Goal: Task Accomplishment & Management: Manage account settings

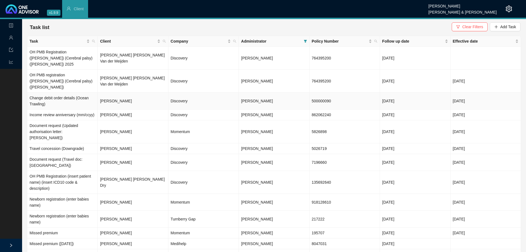
click at [182, 93] on td "Discovery" at bounding box center [204, 101] width 70 height 17
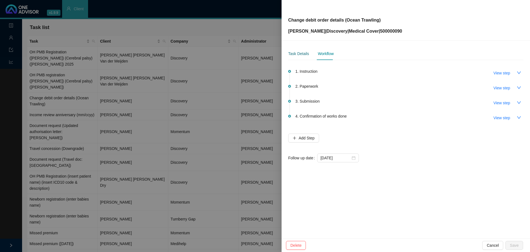
click at [297, 56] on div "Task Details" at bounding box center [298, 54] width 21 height 6
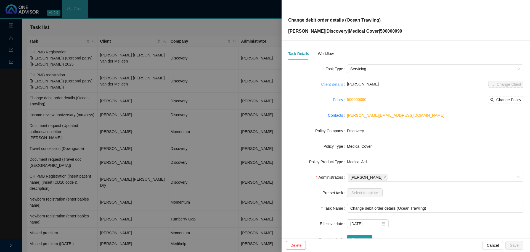
click at [336, 83] on link "Client details" at bounding box center [332, 84] width 22 height 6
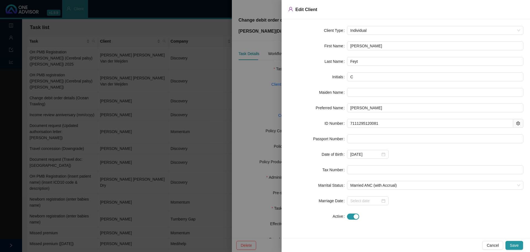
click at [249, 85] on div at bounding box center [265, 126] width 530 height 252
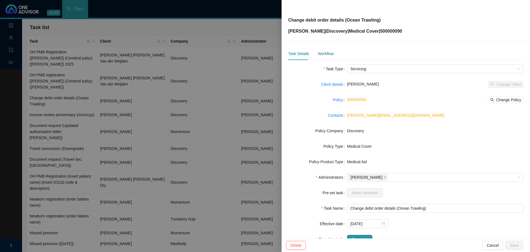
drag, startPoint x: 323, startPoint y: 53, endPoint x: 353, endPoint y: 57, distance: 30.2
click at [323, 52] on div "Workflow" at bounding box center [326, 54] width 16 height 6
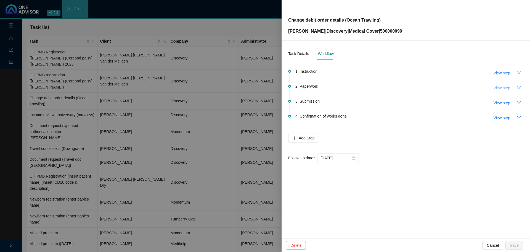
click at [508, 91] on button "View step" at bounding box center [502, 87] width 25 height 9
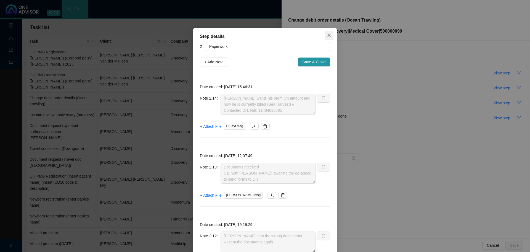
click at [327, 33] on icon "close" at bounding box center [329, 35] width 4 height 4
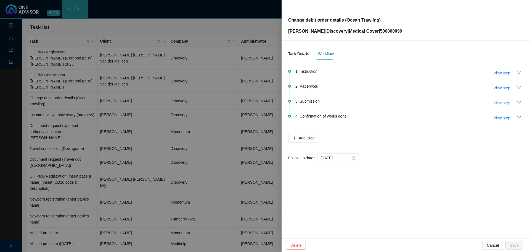
click at [510, 104] on span "View step" at bounding box center [502, 103] width 17 height 6
type input "Submission"
type textarea "Third party consent done - informed DH again Autoreply ref number: 11490937174"
type textarea "DH correspondence: Not broker on record Called DH to give details of third part…"
type textarea "Called DH // Received & in progress Ref: 11487434526"
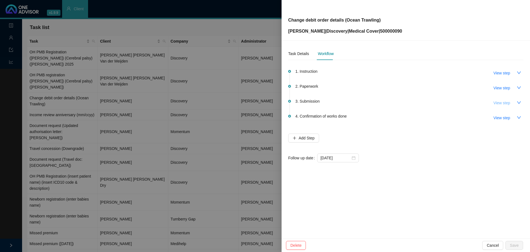
type textarea "Submitted to DH // Autoreply ref number: 11484720361."
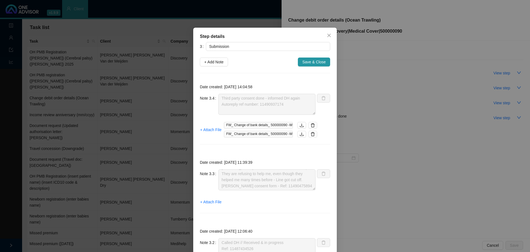
scroll to position [30, 0]
drag, startPoint x: 211, startPoint y: 62, endPoint x: 214, endPoint y: 62, distance: 3.0
click at [212, 62] on span "+ Add Note" at bounding box center [213, 62] width 19 height 6
type textarea "Third party consent done - informed DH again Autoreply ref number: 11490937174"
type textarea "DH correspondence: Not broker on record Called DH to give details of third part…"
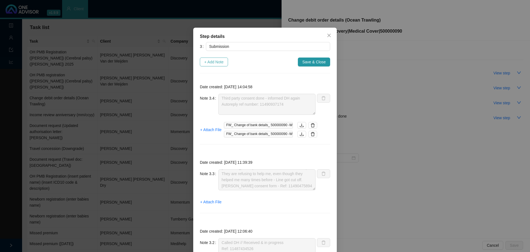
type textarea "Called DH // Received & in progress Ref: 11487434526"
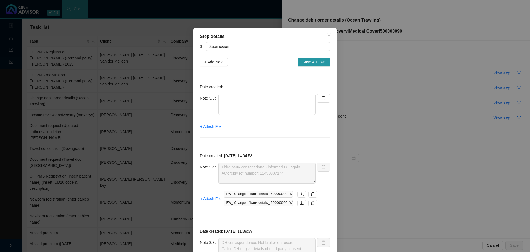
scroll to position [0, 0]
drag, startPoint x: 227, startPoint y: 101, endPoint x: 230, endPoint y: 100, distance: 3.1
click at [229, 101] on textarea at bounding box center [267, 104] width 97 height 21
type textarea "n"
type textarea "N"
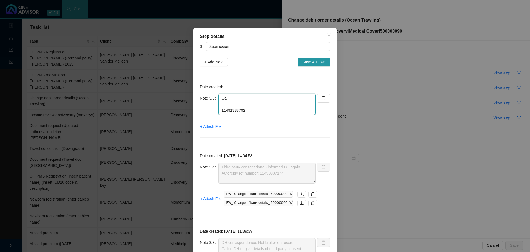
click at [234, 94] on textarea "Ca 11491338792" at bounding box center [267, 104] width 97 height 21
click at [277, 99] on textarea "Called DH // Ref: 11491338792" at bounding box center [267, 104] width 97 height 21
type textarea "Called DH // Ref: 11491338792 Need to do a private capacity form now too Sea Ha…"
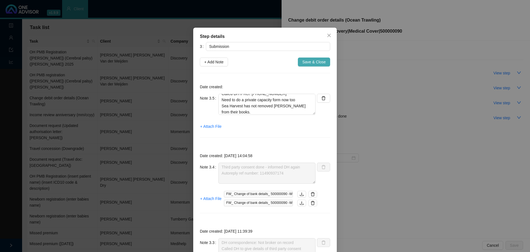
click at [309, 62] on span "Save & Close" at bounding box center [314, 62] width 23 height 6
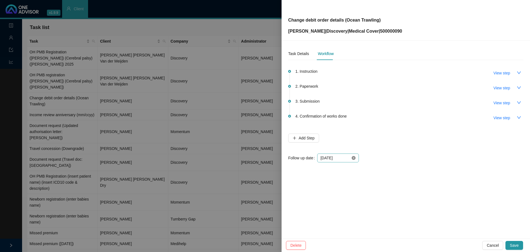
click at [354, 158] on icon "close-circle" at bounding box center [354, 158] width 4 height 4
click at [353, 157] on div at bounding box center [338, 158] width 35 height 6
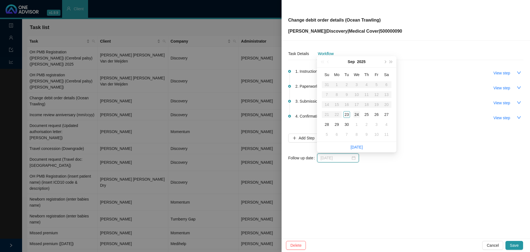
type input "2025-09-24"
click at [357, 114] on div "24" at bounding box center [357, 114] width 7 height 7
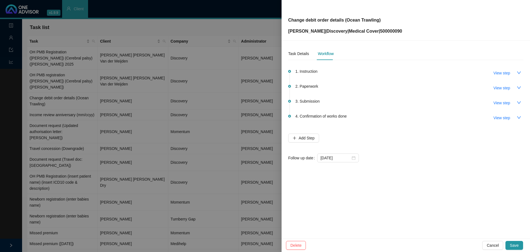
click at [516, 243] on span "Save" at bounding box center [514, 245] width 9 height 6
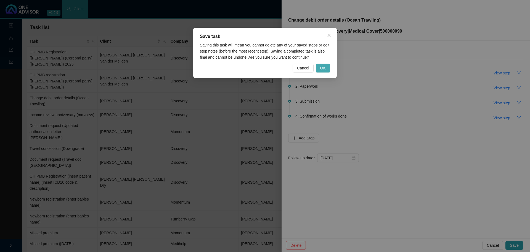
click at [322, 65] on span "OK" at bounding box center [323, 68] width 6 height 6
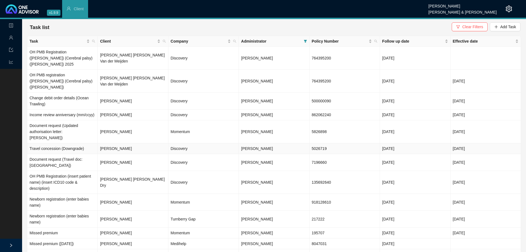
click at [192, 143] on td "Discovery" at bounding box center [204, 148] width 70 height 11
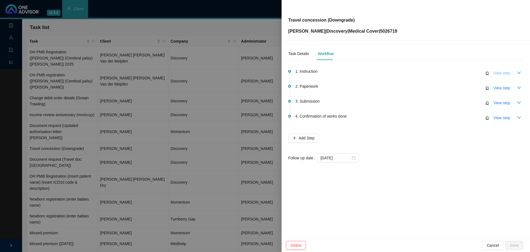
click at [504, 72] on span "View step" at bounding box center [502, 73] width 17 height 6
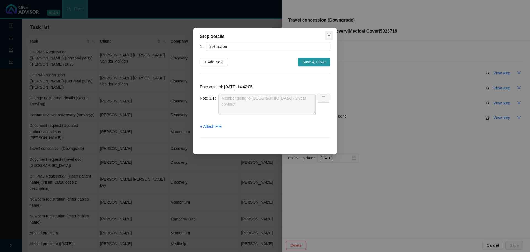
click at [328, 35] on icon "close" at bounding box center [329, 35] width 3 height 3
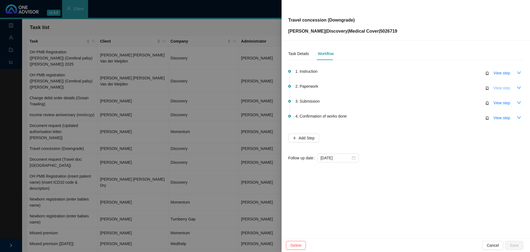
click at [511, 87] on button "View step" at bounding box center [502, 87] width 25 height 9
type input "Paperwork"
type textarea "Thank you from client, enquiring start date Clarified start date & possible cre…"
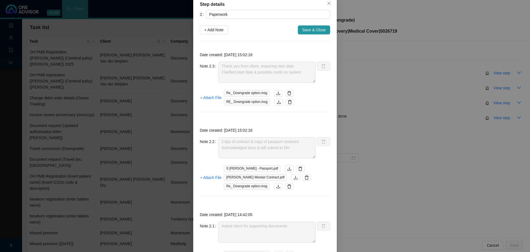
scroll to position [0, 0]
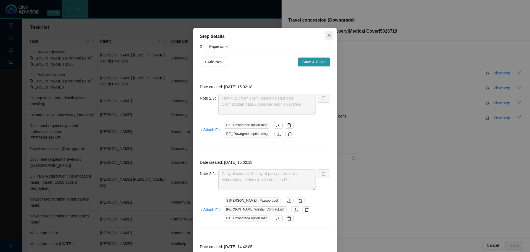
click at [327, 37] on icon "close" at bounding box center [329, 35] width 4 height 4
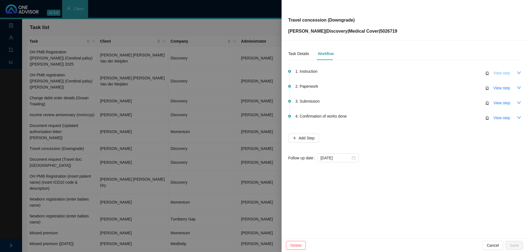
click at [502, 73] on span "View step" at bounding box center [502, 73] width 17 height 6
type input "Instruction"
type textarea "Member going to Namibia - 2 year contract"
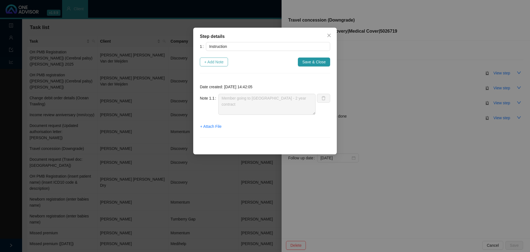
click at [219, 62] on span "+ Add Note" at bounding box center [213, 62] width 19 height 6
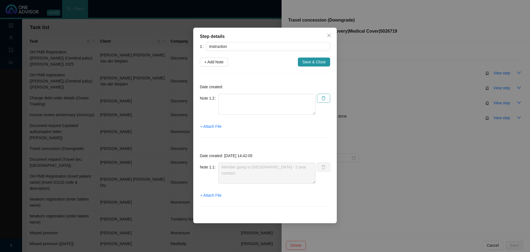
click at [324, 100] on icon "delete" at bounding box center [324, 98] width 4 height 4
type textarea "Member going to Namibia - 2 year contract"
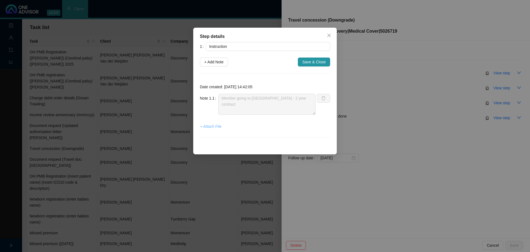
click at [217, 127] on span "+ Attach File" at bounding box center [210, 126] width 21 height 6
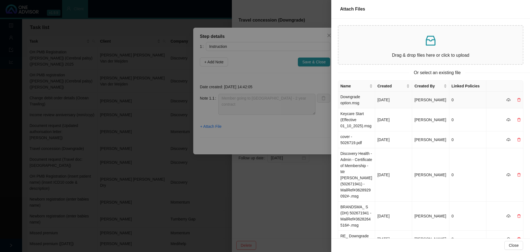
click at [355, 99] on td "Downgrade option.msg" at bounding box center [356, 99] width 37 height 17
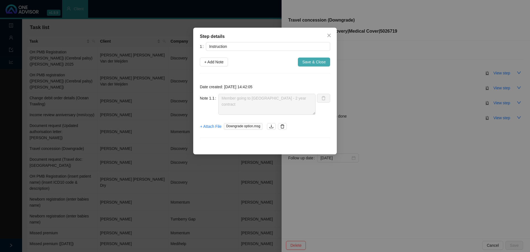
click at [317, 61] on span "Save & Close" at bounding box center [314, 62] width 23 height 6
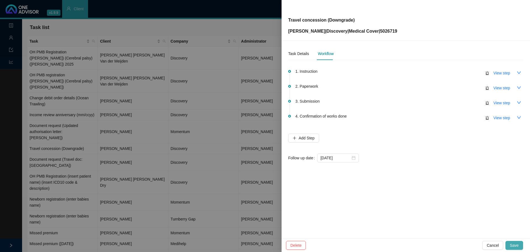
click at [522, 245] on button "Save" at bounding box center [515, 245] width 18 height 9
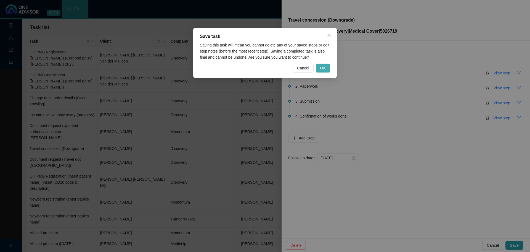
click at [324, 65] on span "OK" at bounding box center [323, 68] width 6 height 6
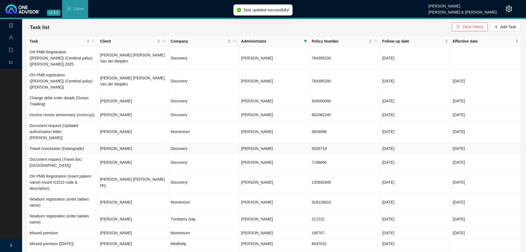
click at [128, 143] on td "[PERSON_NAME]" at bounding box center [133, 148] width 70 height 11
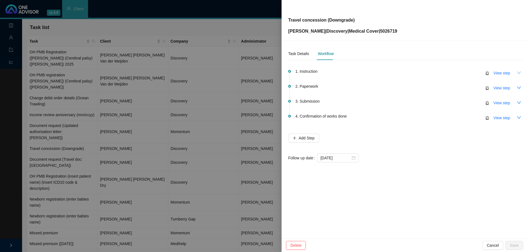
click at [519, 72] on icon "down" at bounding box center [519, 72] width 4 height 4
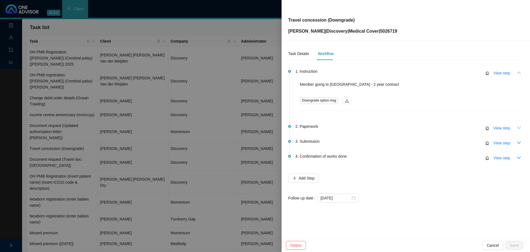
click at [520, 128] on icon "down" at bounding box center [519, 127] width 4 height 4
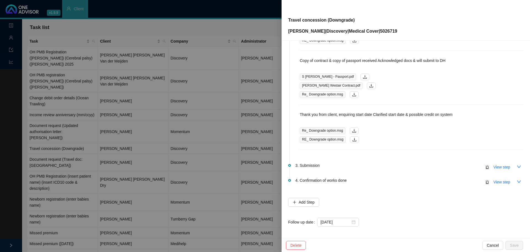
scroll to position [116, 0]
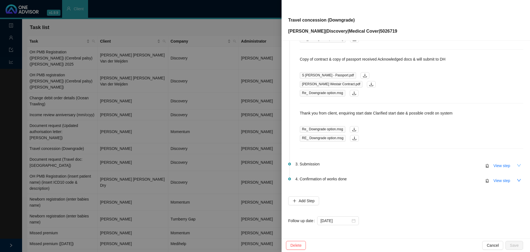
click at [517, 166] on icon "down" at bounding box center [519, 165] width 4 height 4
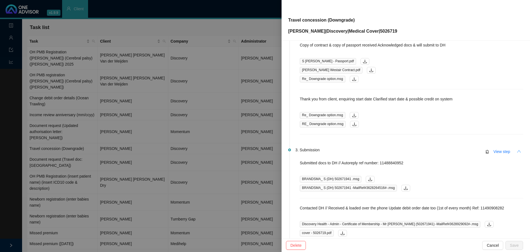
scroll to position [144, 0]
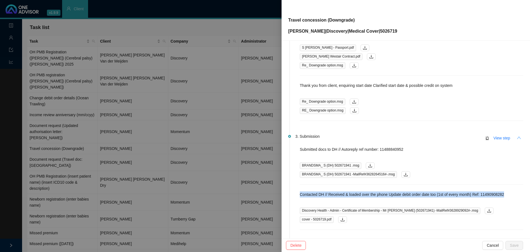
drag, startPoint x: 506, startPoint y: 194, endPoint x: 298, endPoint y: 193, distance: 207.2
click at [298, 193] on div "3. Submission View step Submitted docs to DH // Autoreply ref number: 114888409…" at bounding box center [410, 181] width 228 height 97
copy p "Contacted DH // Received & loaded over the phone Update debit order date too (1…"
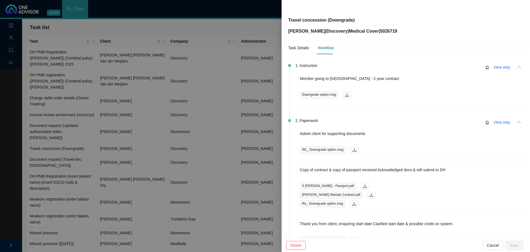
scroll to position [0, 0]
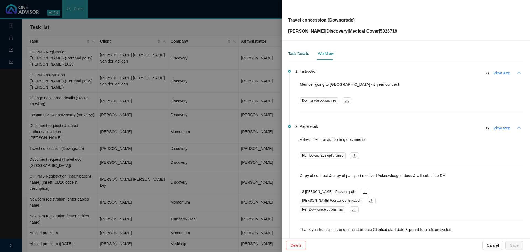
drag, startPoint x: 296, startPoint y: 51, endPoint x: 299, endPoint y: 52, distance: 2.9
click at [296, 51] on div "Task Details" at bounding box center [298, 54] width 21 height 6
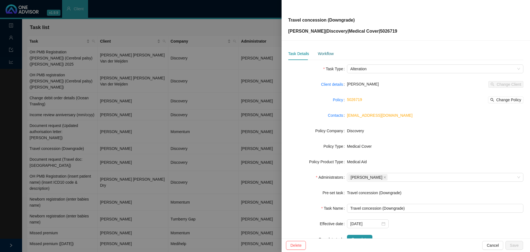
click at [327, 55] on div "Workflow" at bounding box center [326, 54] width 16 height 6
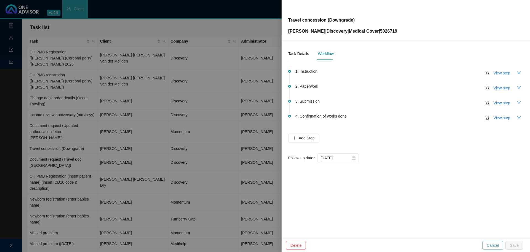
click at [490, 246] on span "Cancel" at bounding box center [493, 245] width 12 height 6
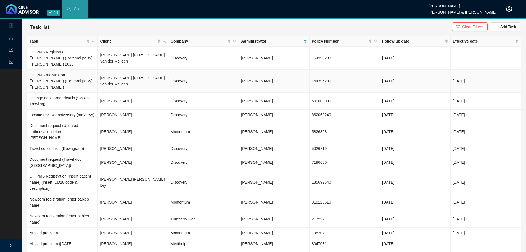
click at [128, 72] on td "[PERSON_NAME] [PERSON_NAME] Van der Meijden" at bounding box center [133, 81] width 70 height 23
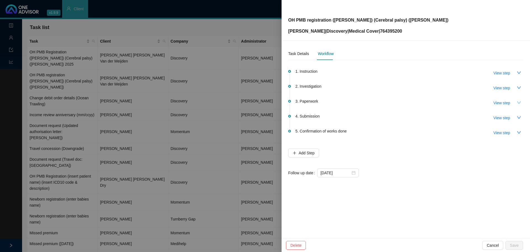
click at [519, 104] on icon "down" at bounding box center [519, 102] width 4 height 4
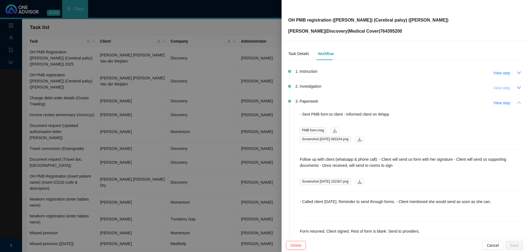
click at [494, 89] on span "View step" at bounding box center [502, 88] width 17 height 6
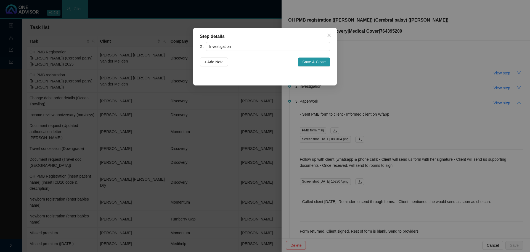
click at [326, 34] on span "Close" at bounding box center [329, 35] width 9 height 4
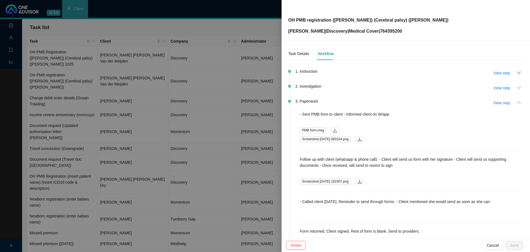
click at [517, 87] on icon "down" at bounding box center [519, 87] width 4 height 2
click at [499, 86] on span "View step" at bounding box center [502, 88] width 17 height 6
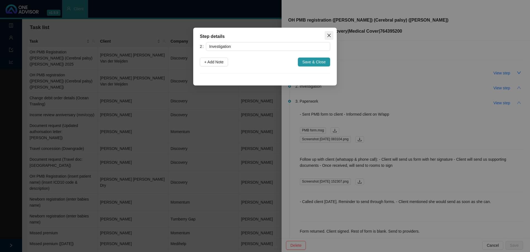
click at [329, 35] on icon "close" at bounding box center [329, 35] width 4 height 4
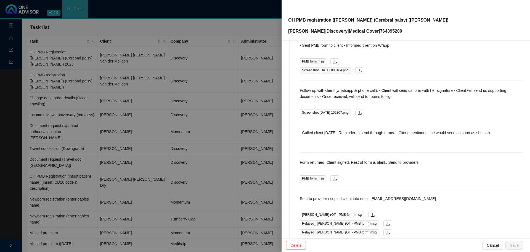
scroll to position [111, 0]
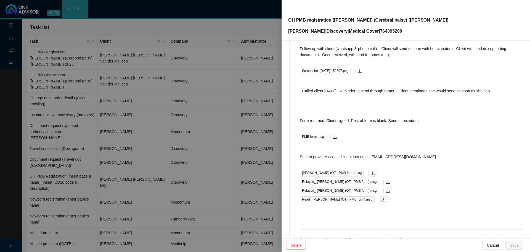
drag, startPoint x: 431, startPoint y: 157, endPoint x: 372, endPoint y: 154, distance: 59.2
click at [372, 154] on p "Sent to provider / copied client into email reception@broughtonjonck.co.za" at bounding box center [412, 157] width 224 height 6
copy p "reception@broughtonjonck.co.za"
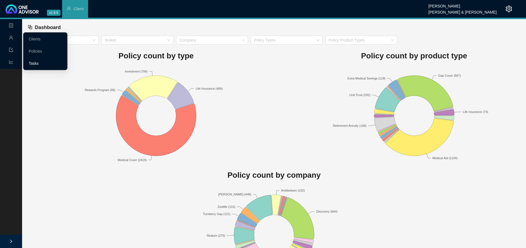
click at [36, 64] on link "Tasks" at bounding box center [34, 63] width 10 height 4
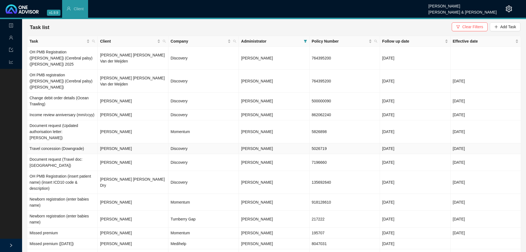
click at [170, 143] on td "Discovery" at bounding box center [204, 148] width 70 height 11
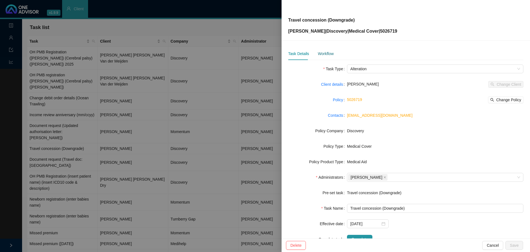
click at [327, 51] on div "Workflow" at bounding box center [326, 54] width 16 height 6
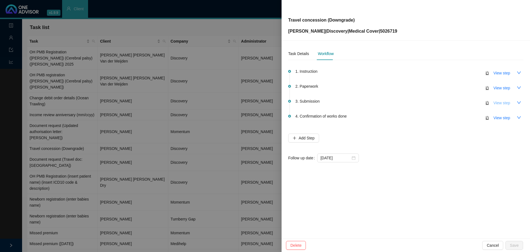
click at [499, 104] on span "View step" at bounding box center [502, 103] width 17 height 6
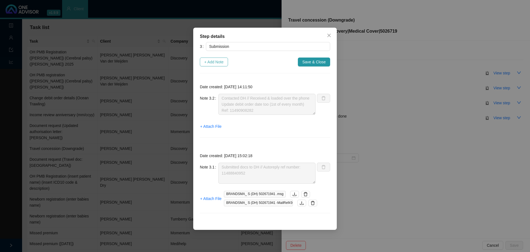
click at [211, 60] on span "+ Add Note" at bounding box center [213, 62] width 19 height 6
type textarea "Contacted DH // Received & loaded over the phone Update debit order date too (1…"
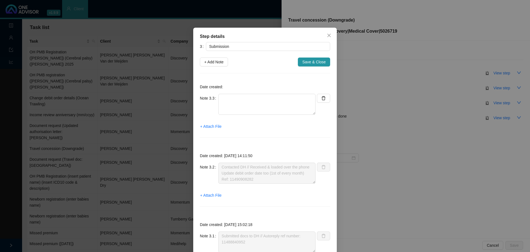
drag, startPoint x: 327, startPoint y: 33, endPoint x: 327, endPoint y: 39, distance: 6.1
click at [327, 33] on icon "close" at bounding box center [329, 35] width 4 height 4
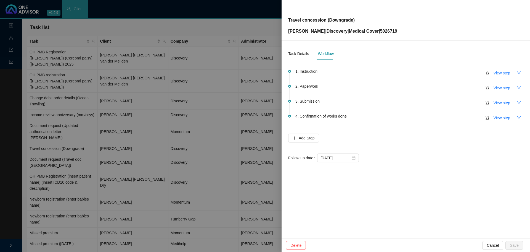
drag, startPoint x: 509, startPoint y: 101, endPoint x: 363, endPoint y: 101, distance: 146.7
click at [509, 101] on span "View step" at bounding box center [502, 103] width 17 height 6
type textarea "Contacted DH // Received & loaded over the phone Update debit order date too (1…"
type textarea "Submitted docs to DH // Autoreply ref number: 11488840952"
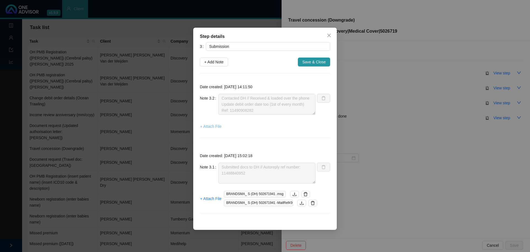
click at [211, 127] on span "+ Attach File" at bounding box center [210, 126] width 21 height 6
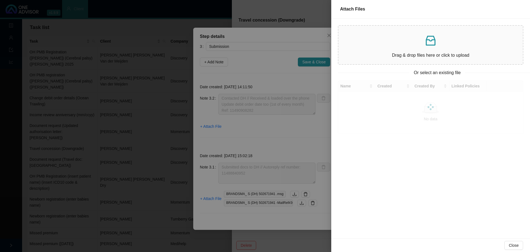
click at [385, 51] on div "Drag & drop files here or click to upload" at bounding box center [431, 45] width 176 height 30
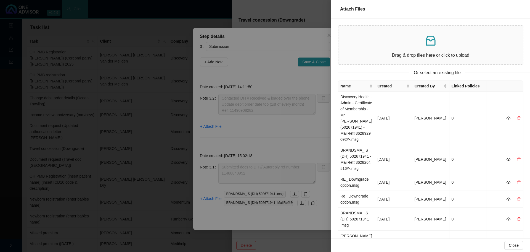
click at [233, 73] on div at bounding box center [265, 126] width 530 height 252
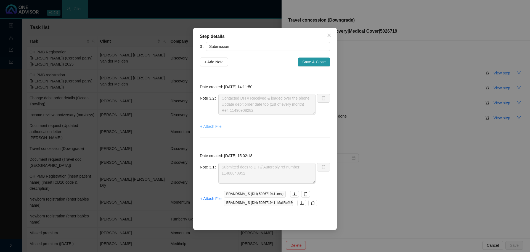
click at [214, 127] on span "+ Attach File" at bounding box center [210, 126] width 21 height 6
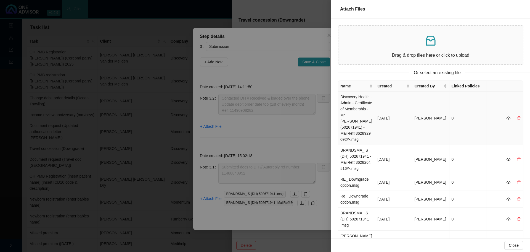
click at [358, 114] on td "Discovery Health - Admin - Certificate of Membership - Mr S Brandsma (502671941…" at bounding box center [356, 117] width 37 height 53
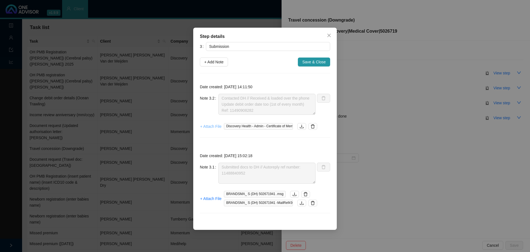
click at [210, 127] on span "+ Attach File" at bounding box center [210, 126] width 21 height 6
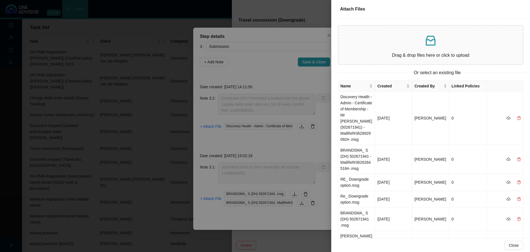
click at [391, 45] on p at bounding box center [431, 40] width 176 height 13
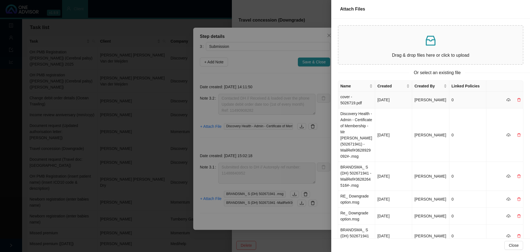
click at [365, 101] on td "cover - 5026719.pdf" at bounding box center [356, 99] width 37 height 17
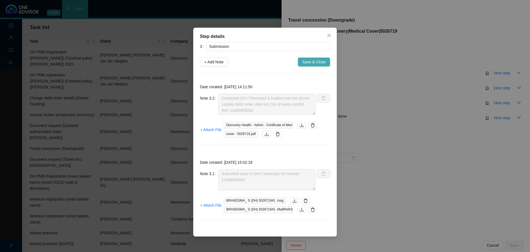
click at [315, 64] on span "Save & Close" at bounding box center [314, 62] width 23 height 6
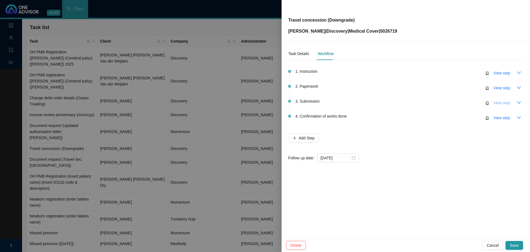
click at [503, 99] on button "View step" at bounding box center [502, 102] width 25 height 9
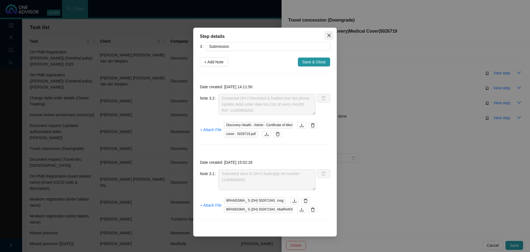
click at [329, 37] on icon "close" at bounding box center [329, 35] width 4 height 4
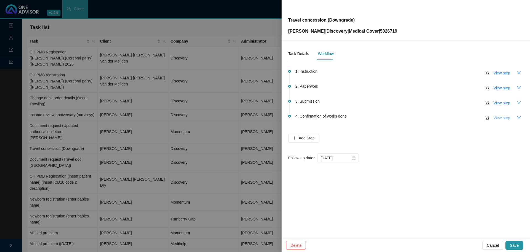
click at [501, 118] on span "View step" at bounding box center [502, 118] width 17 height 6
type input "Confirmation of works done"
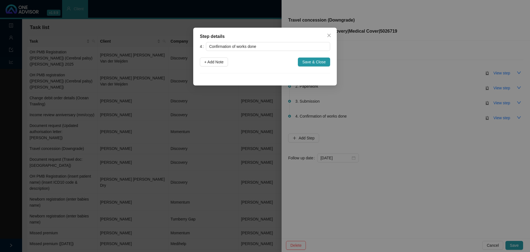
drag, startPoint x: 208, startPoint y: 62, endPoint x: 218, endPoint y: 77, distance: 17.4
click at [208, 62] on span "+ Add Note" at bounding box center [213, 62] width 19 height 6
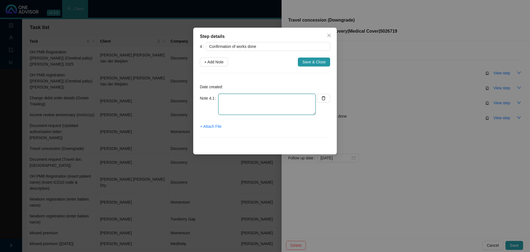
click at [237, 104] on textarea at bounding box center [267, 104] width 97 height 21
click at [250, 107] on textarea "Informed client: - Keycare start (effective 01.10.2025) - Premium changed to R1…" at bounding box center [267, 104] width 97 height 21
click at [244, 112] on textarea "Informed client: - Keycare start (effective 01.10.2025) - Premium changed to R1…" at bounding box center [267, 104] width 97 height 21
type textarea "Informed client: - Keycare start (effective 01.10.2025) - Premium changed to R1…"
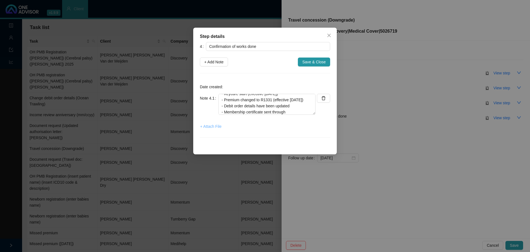
click at [214, 127] on span "+ Attach File" at bounding box center [210, 126] width 21 height 6
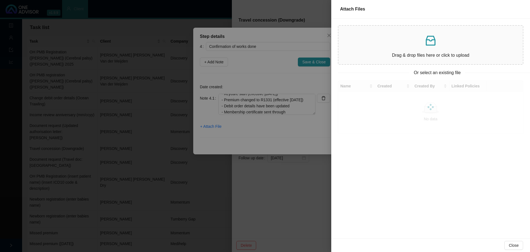
click at [386, 53] on p "Drag & drop files here or click to upload" at bounding box center [431, 55] width 176 height 7
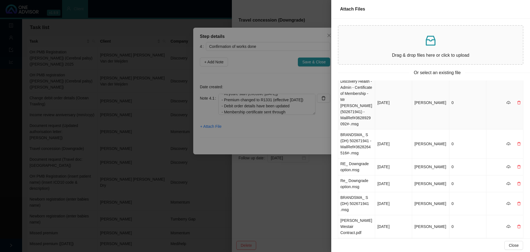
scroll to position [0, 0]
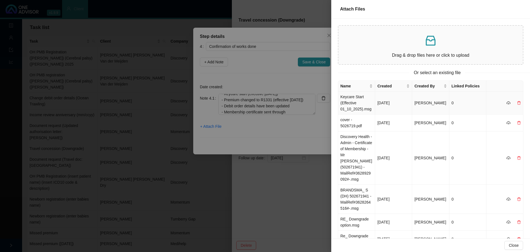
click at [358, 103] on td "Keycare Start (Effective 01_10_2025).msg" at bounding box center [356, 102] width 37 height 23
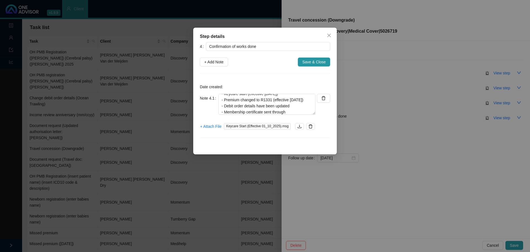
click at [518, 244] on div "Step details 4 Confirmation of works done + Add Note Save & Close Date created:…" at bounding box center [265, 126] width 530 height 252
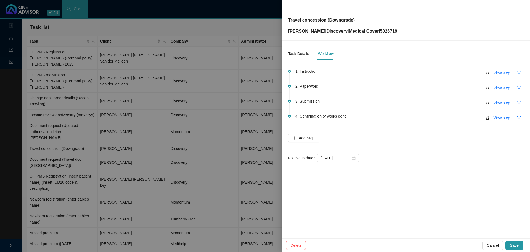
click at [519, 72] on icon "down" at bounding box center [519, 72] width 4 height 4
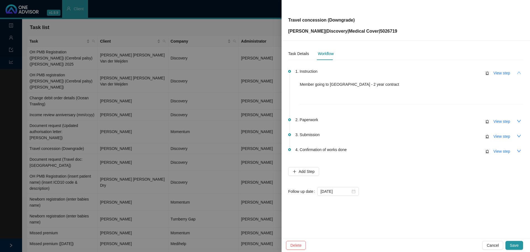
click at [519, 72] on icon "up" at bounding box center [519, 72] width 4 height 4
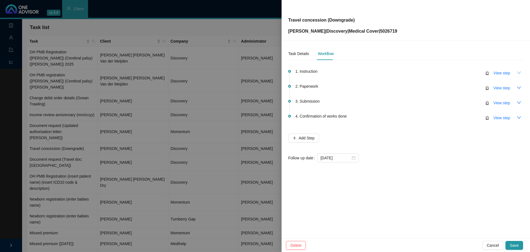
click at [520, 86] on icon "down" at bounding box center [519, 87] width 4 height 4
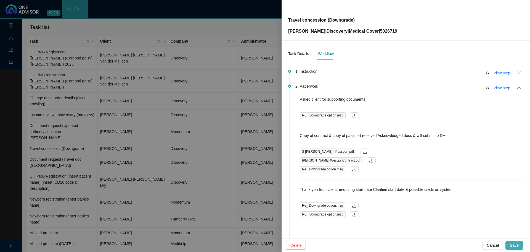
click at [512, 243] on span "Save" at bounding box center [514, 245] width 9 height 6
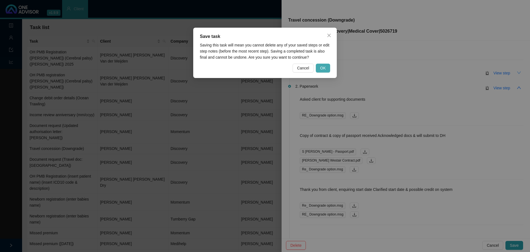
click at [321, 67] on span "OK" at bounding box center [323, 68] width 6 height 6
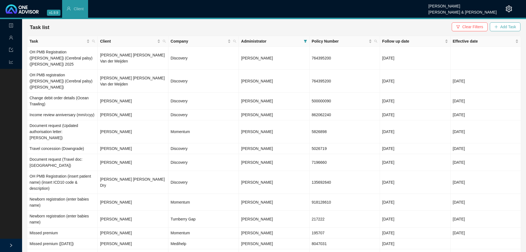
click at [506, 25] on span "Add Task" at bounding box center [509, 27] width 16 height 6
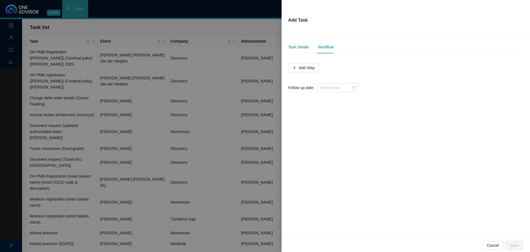
click at [296, 48] on div "Task Details" at bounding box center [298, 47] width 21 height 6
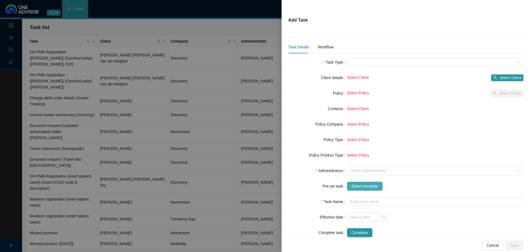
click at [363, 186] on span "Select template" at bounding box center [365, 186] width 27 height 6
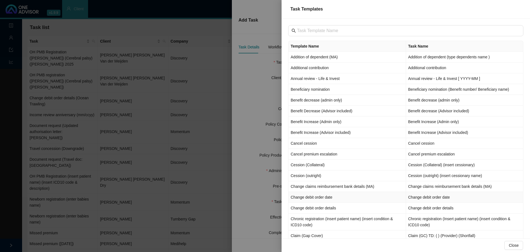
click at [316, 199] on td "Change debit order date" at bounding box center [348, 197] width 118 height 11
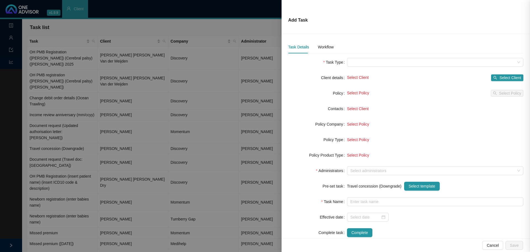
type input "Change debit order date"
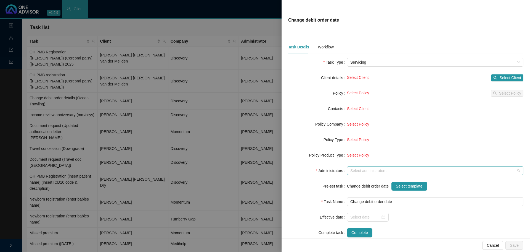
click at [368, 166] on div "Select administrators" at bounding box center [435, 170] width 177 height 9
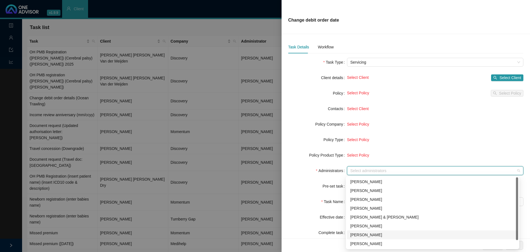
click at [357, 234] on div "[PERSON_NAME]" at bounding box center [433, 235] width 165 height 6
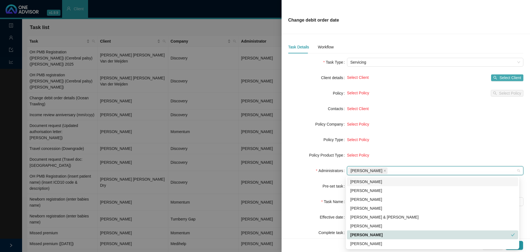
click at [502, 77] on span "Select Client" at bounding box center [511, 78] width 22 height 6
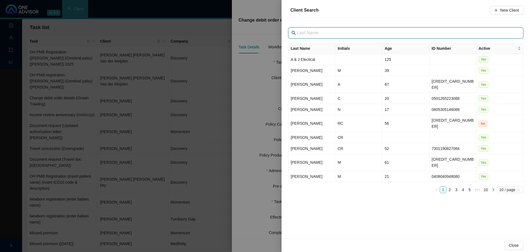
click at [301, 32] on input "text" at bounding box center [406, 33] width 219 height 7
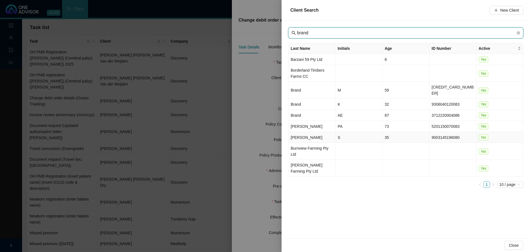
type input "brand"
click at [320, 132] on td "Brandsma" at bounding box center [312, 137] width 47 height 11
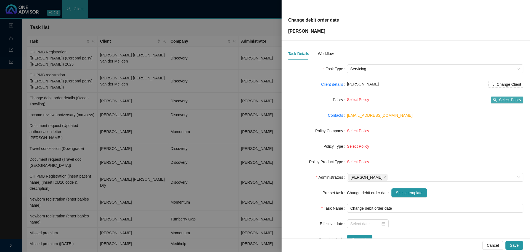
click at [507, 98] on span "Select Policy" at bounding box center [510, 100] width 22 height 6
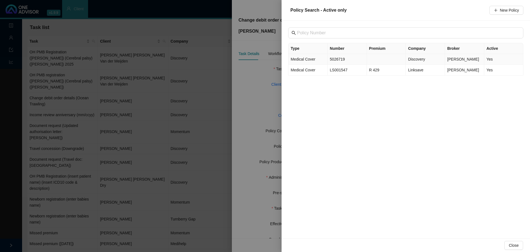
drag, startPoint x: 338, startPoint y: 61, endPoint x: 341, endPoint y: 60, distance: 4.1
click at [338, 61] on td "5026719" at bounding box center [347, 59] width 39 height 11
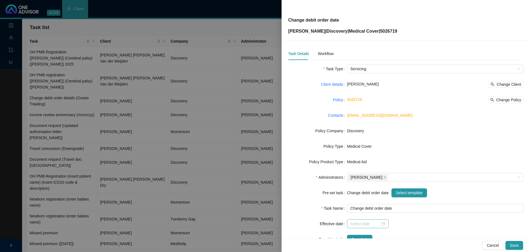
click at [383, 224] on div at bounding box center [368, 223] width 35 height 6
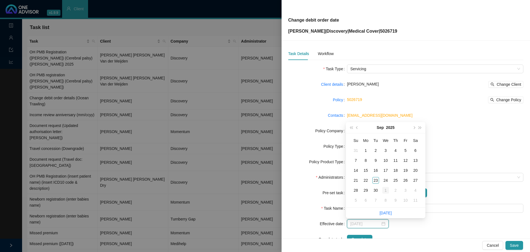
type input "2025-10-01"
click at [385, 188] on div "1" at bounding box center [386, 190] width 7 height 7
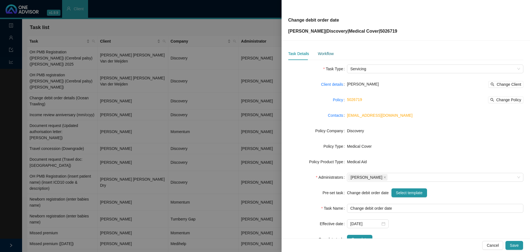
click at [324, 51] on div "Workflow" at bounding box center [326, 54] width 16 height 6
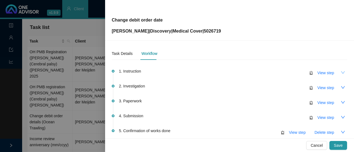
click at [340, 72] on icon "down" at bounding box center [342, 72] width 4 height 4
click at [321, 71] on span "View step" at bounding box center [325, 73] width 17 height 6
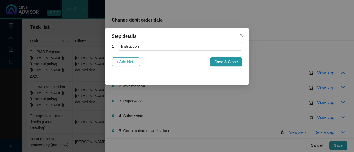
click at [125, 62] on span "+ Add Note" at bounding box center [125, 62] width 19 height 6
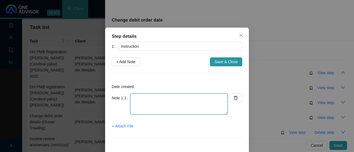
click at [139, 104] on textarea at bounding box center [178, 104] width 97 height 21
type textarea "Member requested for debit order to be the 1st of every month"
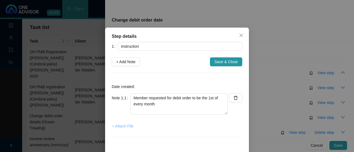
click at [125, 128] on span "+ Attach File" at bounding box center [122, 126] width 21 height 6
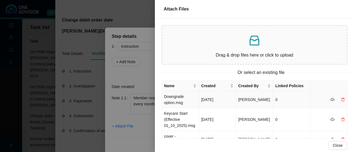
click at [181, 103] on td "Downgrade option.msg" at bounding box center [180, 99] width 37 height 17
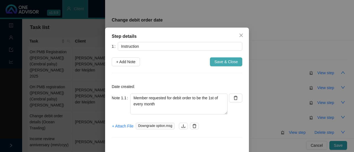
click at [224, 59] on span "Save & Close" at bounding box center [225, 62] width 23 height 6
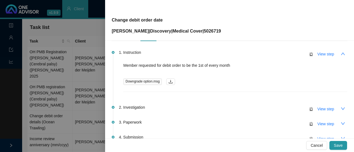
scroll to position [28, 0]
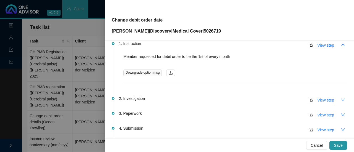
click at [341, 100] on icon "down" at bounding box center [343, 100] width 4 height 2
click at [330, 99] on button "View step" at bounding box center [325, 100] width 25 height 9
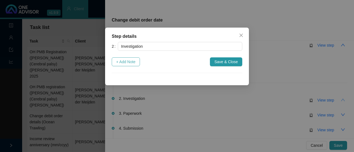
click at [126, 62] on span "+ Add Note" at bounding box center [125, 62] width 19 height 6
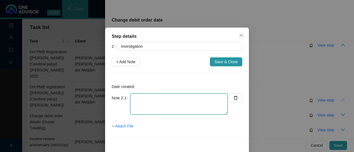
click at [138, 102] on textarea at bounding box center [178, 104] width 97 height 21
type textarea "N/A"
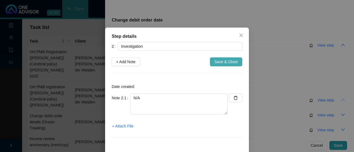
click at [224, 62] on span "Save & Close" at bounding box center [225, 62] width 23 height 6
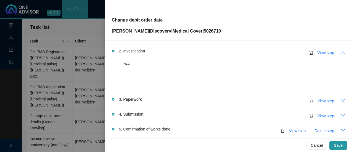
scroll to position [83, 0]
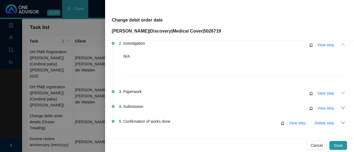
click at [339, 90] on button "button" at bounding box center [342, 93] width 9 height 9
click at [325, 92] on span "View step" at bounding box center [325, 93] width 17 height 6
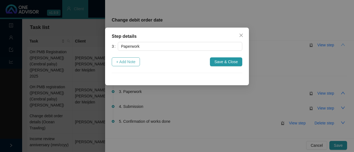
click at [128, 63] on span "+ Add Note" at bounding box center [125, 62] width 19 height 6
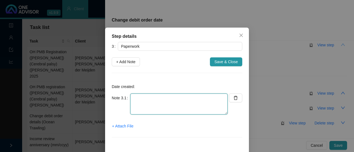
click at [131, 104] on textarea at bounding box center [178, 104] width 97 height 21
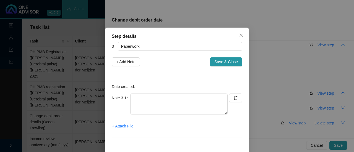
click at [239, 35] on icon "close" at bounding box center [241, 35] width 4 height 4
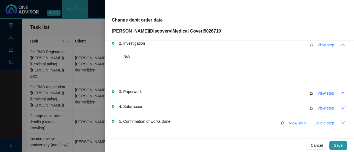
click at [127, 56] on p "N/A" at bounding box center [235, 56] width 224 height 6
click at [341, 44] on button "button" at bounding box center [342, 44] width 9 height 9
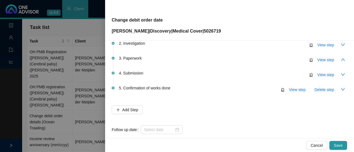
click at [340, 43] on icon "down" at bounding box center [342, 45] width 4 height 4
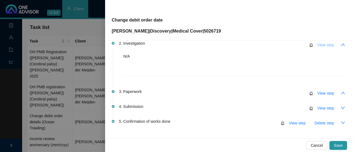
click at [318, 44] on span "View step" at bounding box center [325, 45] width 17 height 6
type input "Investigation"
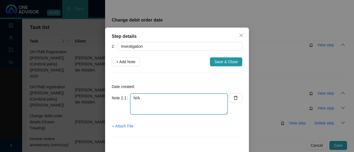
click at [149, 98] on textarea "N/A" at bounding box center [178, 104] width 97 height 21
click at [130, 97] on textarea "N/A" at bounding box center [178, 104] width 97 height 21
paste textarea "Contacted DH // Received & loaded over the phone Update debit order date too (1…"
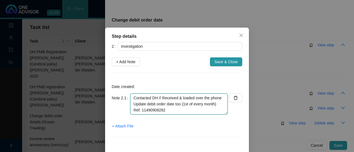
drag, startPoint x: 222, startPoint y: 99, endPoint x: 161, endPoint y: 99, distance: 61.3
click at [161, 99] on textarea "Contacted DH // Received & loaded over the phone Update debit order date too (1…" at bounding box center [178, 104] width 97 height 21
click at [201, 104] on textarea "Contacted DH // Update debit order date too (1st of every month) Ref: 114909082…" at bounding box center [178, 104] width 97 height 21
click at [155, 104] on textarea "Contacted DH // Update debit order date too (1st of every month) Ref: 114909082…" at bounding box center [178, 104] width 97 height 21
click at [156, 104] on textarea "Contacted DH // Update debit order date too (1st of every month) Ref: 114909082…" at bounding box center [178, 104] width 97 height 21
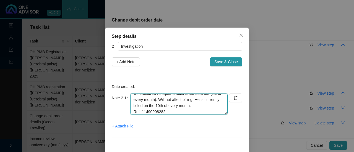
scroll to position [6, 0]
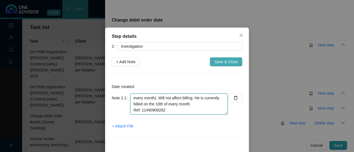
type textarea "Contacted DH // Update debit order date too (1st of every month). Will not affe…"
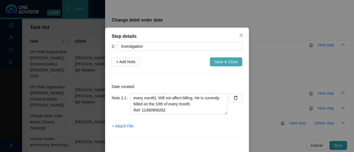
click at [228, 63] on span "Save & Close" at bounding box center [225, 62] width 23 height 6
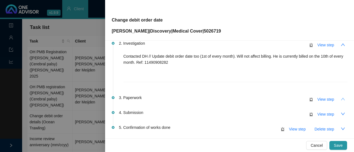
click at [341, 98] on icon "up" at bounding box center [343, 99] width 4 height 2
click at [320, 101] on span "View step" at bounding box center [325, 99] width 17 height 6
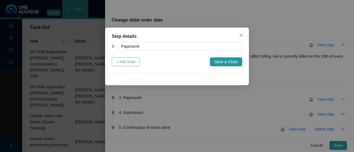
click at [121, 62] on span "+ Add Note" at bounding box center [125, 62] width 19 height 6
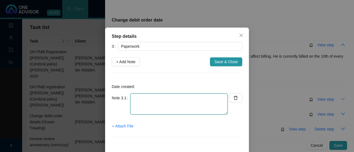
click at [136, 106] on textarea at bounding box center [178, 104] width 97 height 21
type textarea "N/A"
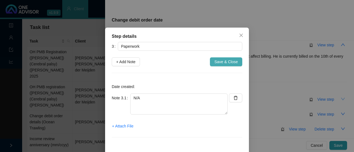
click at [230, 64] on span "Save & Close" at bounding box center [225, 62] width 23 height 6
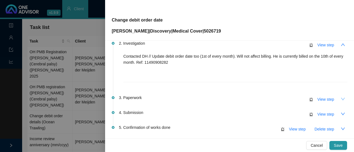
scroll to position [111, 0]
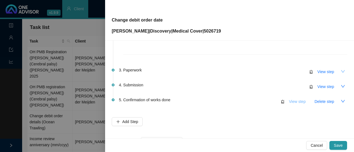
click at [296, 100] on span "View step" at bounding box center [297, 102] width 17 height 6
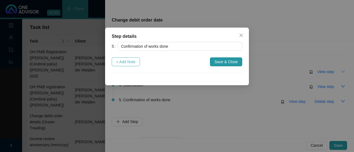
click at [129, 63] on span "+ Add Note" at bounding box center [125, 62] width 19 height 6
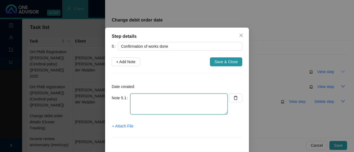
click at [136, 105] on textarea at bounding box center [178, 104] width 97 height 21
type textarea "Informed client: Debit order date has changed to the 1st of every month."
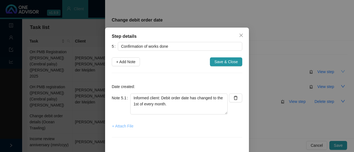
click at [120, 127] on span "+ Attach File" at bounding box center [122, 126] width 21 height 6
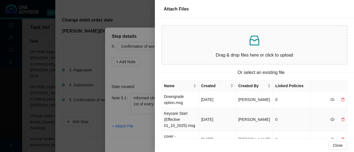
click at [185, 122] on td "Keycare Start (Effective 01_10_2025).msg" at bounding box center [180, 119] width 37 height 23
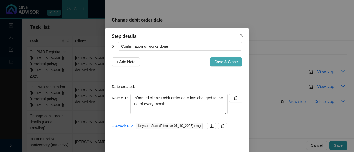
click at [223, 61] on span "Save & Close" at bounding box center [225, 62] width 23 height 6
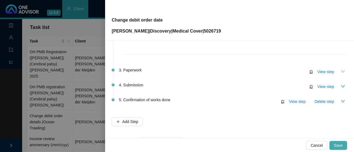
click at [338, 145] on span "Save" at bounding box center [337, 146] width 9 height 6
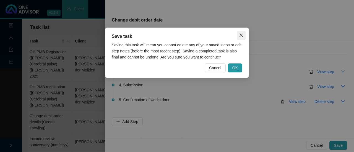
click at [244, 33] on button "Close" at bounding box center [240, 35] width 9 height 9
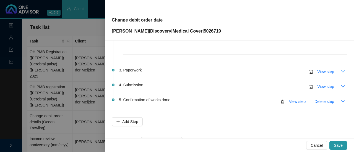
scroll to position [130, 0]
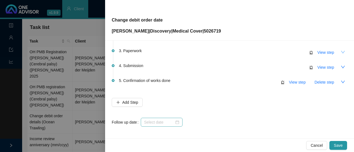
click at [179, 120] on div at bounding box center [162, 122] width 42 height 9
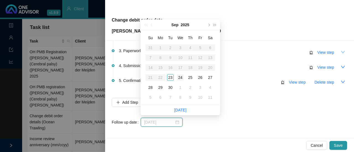
type input "2025-09-24"
click at [183, 76] on div "24" at bounding box center [180, 77] width 7 height 7
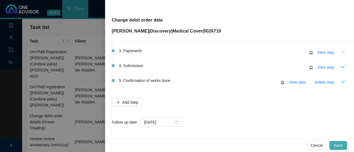
click at [339, 148] on span "Save" at bounding box center [337, 146] width 9 height 6
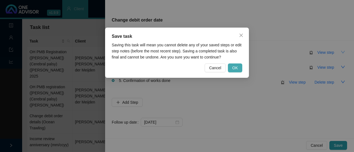
click at [238, 70] on span "OK" at bounding box center [235, 68] width 6 height 6
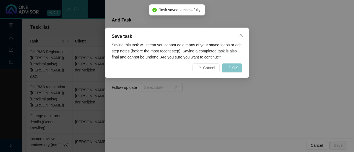
scroll to position [0, 0]
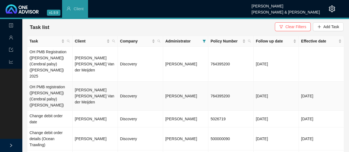
click at [56, 86] on td "OH PMB registration ([PERSON_NAME]) (Cerebral palsy) ([PERSON_NAME])" at bounding box center [49, 96] width 45 height 29
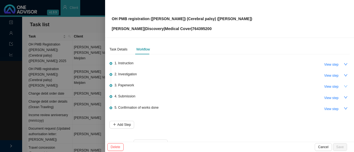
click at [344, 86] on icon "down" at bounding box center [345, 86] width 3 height 2
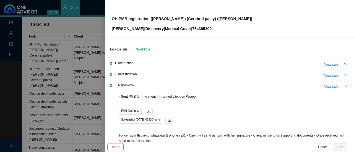
click at [344, 76] on icon "down" at bounding box center [345, 75] width 3 height 2
click at [343, 87] on icon "up" at bounding box center [345, 87] width 4 height 4
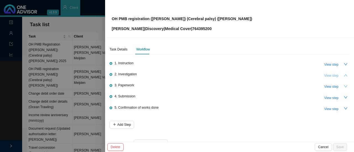
click at [327, 75] on span "View step" at bounding box center [331, 76] width 14 height 6
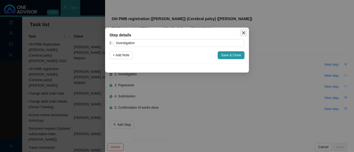
click at [244, 34] on icon "close" at bounding box center [243, 33] width 4 height 4
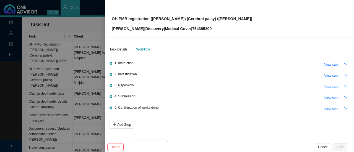
click at [334, 85] on button "View step" at bounding box center [330, 87] width 21 height 8
type input "Paperwork"
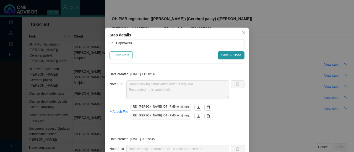
click at [122, 55] on span "+ Add Note" at bounding box center [121, 55] width 17 height 6
type textarea "Rooms asking if motivation letter is required Responded - this would help"
type textarea "Received signed form // ICD 10 code corrected too Thank you sent to rooms"
type textarea "Form received // Different ICD-10 code // Doctor did not sign H47.5: Disorders …"
type textarea "Follow up with rooms"
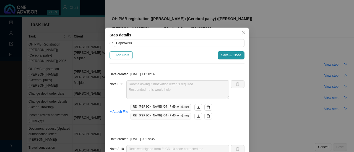
type textarea "Called rooms - No answer. Whatsapp line does not work either."
type textarea "Sent to provider / copied client into email reception@broughtonjonck.co.za"
type textarea "Form returned. Client signed. Rest of form is blank. Send to providers."
type textarea "- Called client 26.08.2025. Reminder to send through forms. - Client mentioned …"
type textarea "Follow up with client (whatsapp & phone call): - Client will send us form with …"
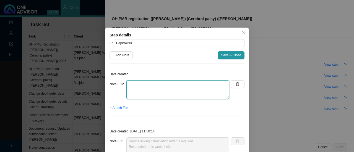
click at [130, 86] on textarea at bounding box center [177, 89] width 103 height 19
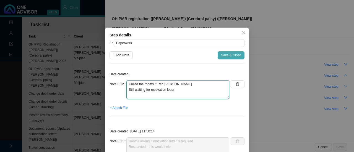
type textarea "Called the rooms // Ref. Dee Still waiting for motivation letter"
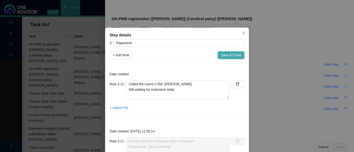
click at [226, 54] on span "Save & Close" at bounding box center [231, 55] width 20 height 6
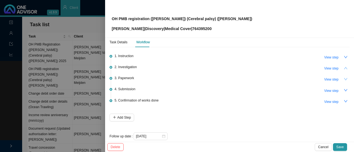
scroll to position [13, 0]
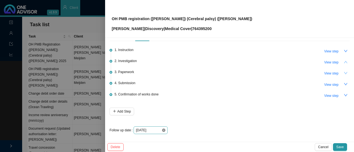
click at [162, 129] on icon "close-circle" at bounding box center [163, 130] width 3 height 3
click at [164, 131] on div at bounding box center [151, 131] width 30 height 6
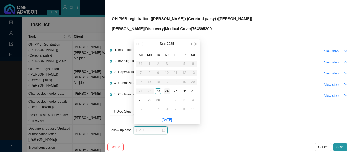
type input "2025-09-24"
click at [167, 91] on div "24" at bounding box center [167, 91] width 6 height 6
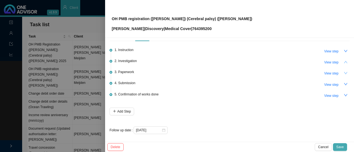
click at [335, 146] on button "Save" at bounding box center [340, 147] width 14 height 8
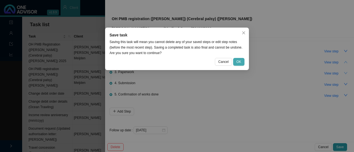
click at [239, 62] on span "OK" at bounding box center [238, 62] width 5 height 6
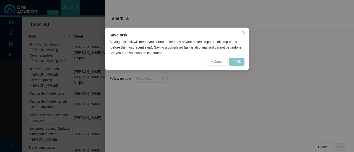
scroll to position [0, 0]
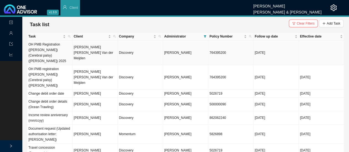
click at [98, 51] on td "[PERSON_NAME] [PERSON_NAME] Van der Meijden" at bounding box center [95, 53] width 45 height 25
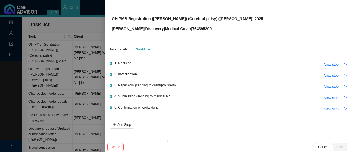
click at [343, 77] on icon "down" at bounding box center [345, 75] width 4 height 4
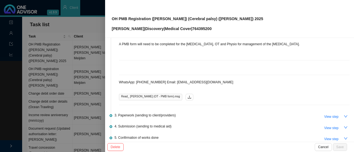
scroll to position [55, 0]
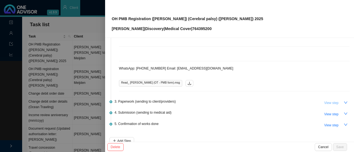
click at [334, 104] on button "View step" at bounding box center [330, 103] width 21 height 8
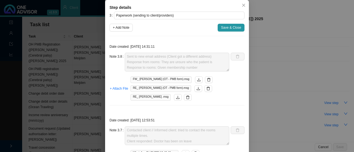
scroll to position [0, 0]
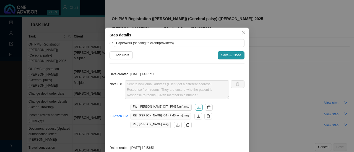
click at [197, 107] on icon "download" at bounding box center [199, 108] width 4 height 4
click at [242, 32] on icon "close" at bounding box center [243, 32] width 3 height 3
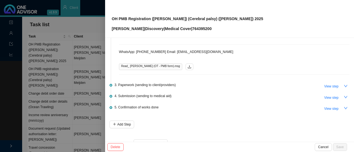
scroll to position [85, 0]
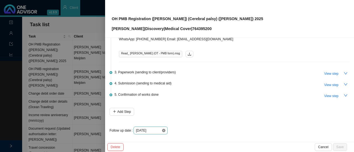
click at [163, 130] on icon "close-circle" at bounding box center [163, 130] width 3 height 3
click at [162, 129] on div at bounding box center [151, 131] width 30 height 6
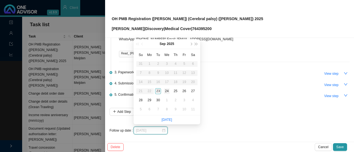
type input "2025-09-24"
click at [167, 90] on div "24" at bounding box center [167, 91] width 6 height 6
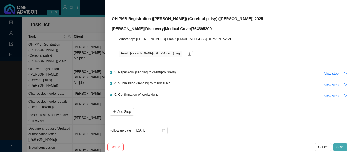
click at [337, 149] on span "Save" at bounding box center [339, 147] width 7 height 6
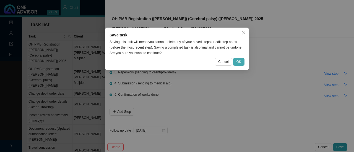
click at [236, 62] on span "OK" at bounding box center [238, 62] width 5 height 6
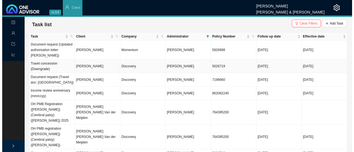
scroll to position [28, 0]
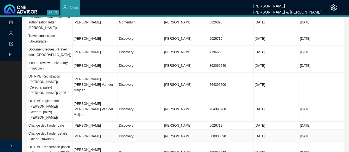
click at [124, 130] on td "Discovery" at bounding box center [140, 137] width 45 height 14
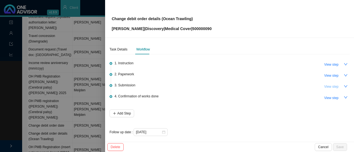
click at [328, 86] on span "View step" at bounding box center [331, 87] width 14 height 6
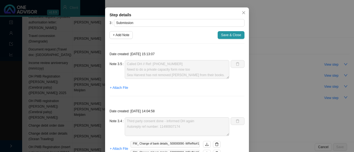
scroll to position [0, 0]
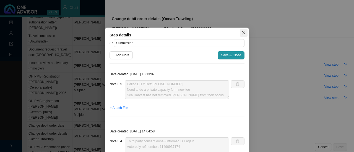
click at [241, 32] on icon "close" at bounding box center [243, 33] width 4 height 4
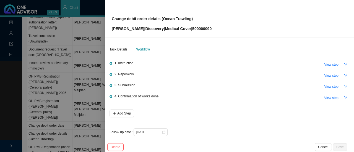
click at [341, 86] on button "button" at bounding box center [345, 87] width 8 height 8
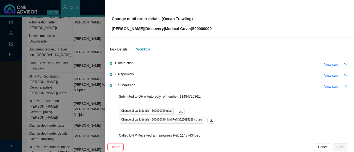
click at [341, 88] on button "button" at bounding box center [345, 87] width 8 height 8
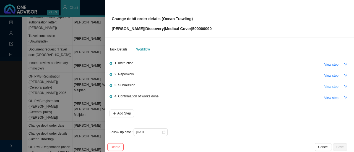
click at [326, 88] on span "View step" at bounding box center [331, 87] width 14 height 6
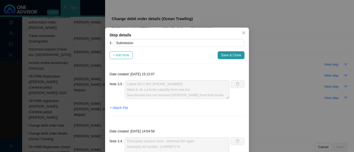
click at [115, 56] on span "+ Add Note" at bounding box center [121, 55] width 17 height 6
type textarea "Called DH // Ref: 11491338792 Need to do a private capacity form now too Sea Ha…"
type textarea "Third party consent done - informed DH again Autoreply ref number: 11490937174"
type textarea "DH correspondence: Not broker on record Called DH to give details of third part…"
type textarea "Called DH // Received & in progress Ref: 11487434526"
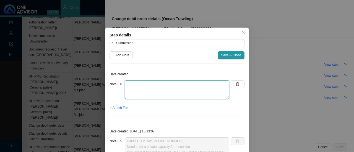
click at [141, 95] on textarea at bounding box center [177, 89] width 104 height 19
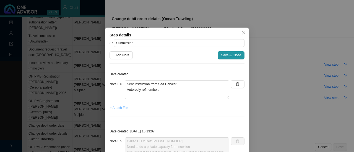
click at [114, 107] on span "+ Attach File" at bounding box center [119, 108] width 18 height 6
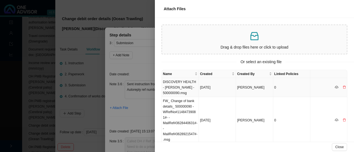
click at [183, 89] on td "DISCOVERY HEALTH - CORNELIUS J FEYT - 500000090.msg" at bounding box center [180, 87] width 37 height 19
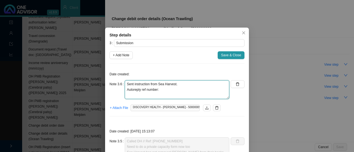
click at [164, 87] on textarea "Sent instruction from Sea Harvest. Autoreply ref number:" at bounding box center [177, 89] width 104 height 19
paste textarea "Your reference number is 11491443071."
drag, startPoint x: 193, startPoint y: 93, endPoint x: 181, endPoint y: 93, distance: 12.2
click at [181, 93] on textarea "Sent instruction from Sea Harvest. Autoreply ref number: Your reference number …" at bounding box center [177, 89] width 104 height 19
drag, startPoint x: 196, startPoint y: 90, endPoint x: 157, endPoint y: 90, distance: 38.1
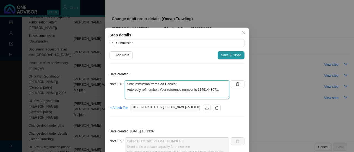
click at [157, 90] on textarea "Sent instruction from Sea Harvest. Autoreply ref number: Your reference number …" at bounding box center [177, 89] width 104 height 19
click at [190, 90] on textarea "Sent instruction from Sea Harvest. Autoreply ref number: 11491443071." at bounding box center [177, 89] width 104 height 19
type textarea "Sent instruction from Sea Harvest. Autoreply ref number: 11491443071."
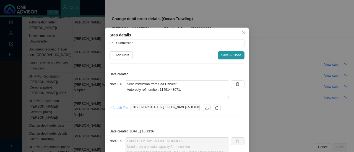
click at [119, 109] on span "+ Attach File" at bounding box center [119, 108] width 18 height 6
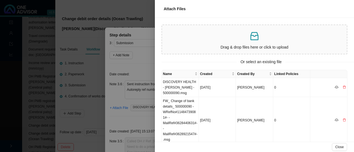
click at [232, 46] on p "Drag & drop files here or click to upload" at bounding box center [254, 47] width 180 height 6
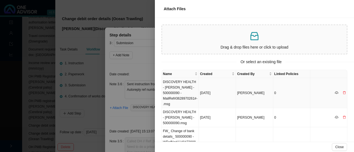
click at [179, 84] on td "DISCOVERY HEALTH - CORNELIUS J FEYT - 500000090 -MailRef#3628970261#-.msg" at bounding box center [180, 93] width 37 height 30
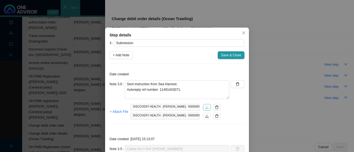
click at [205, 107] on icon "download" at bounding box center [207, 108] width 4 height 4
click at [205, 116] on icon "download" at bounding box center [207, 116] width 4 height 4
click at [222, 54] on span "Save & Close" at bounding box center [231, 55] width 20 height 6
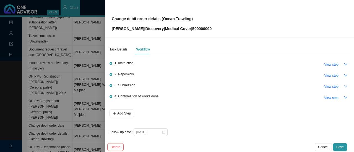
click at [343, 86] on icon "down" at bounding box center [345, 87] width 4 height 4
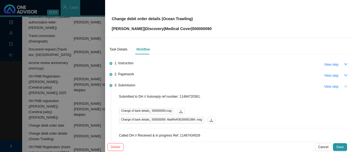
click at [343, 86] on icon "up" at bounding box center [345, 87] width 4 height 4
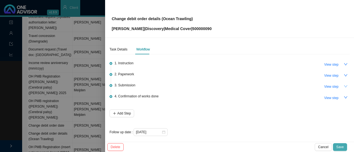
click at [338, 149] on span "Save" at bounding box center [339, 147] width 7 height 6
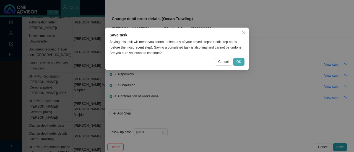
click at [236, 61] on button "OK" at bounding box center [238, 62] width 11 height 8
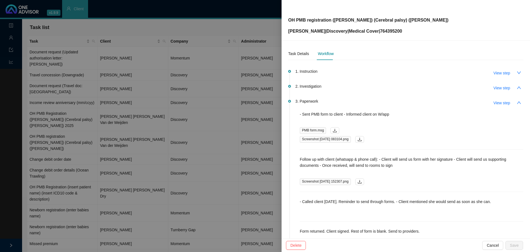
scroll to position [111, 0]
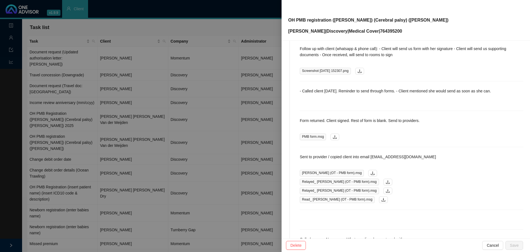
click at [124, 69] on div at bounding box center [265, 126] width 530 height 252
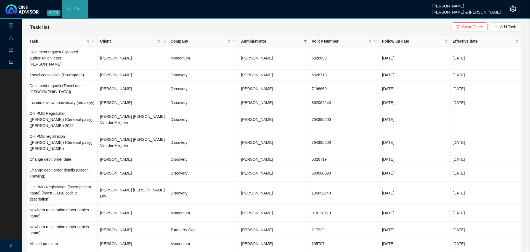
scroll to position [0, 0]
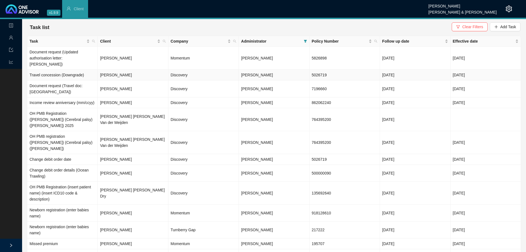
click at [202, 72] on td "Discovery" at bounding box center [204, 75] width 70 height 11
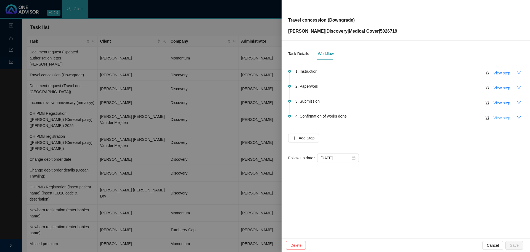
click at [505, 117] on span "View step" at bounding box center [502, 118] width 17 height 6
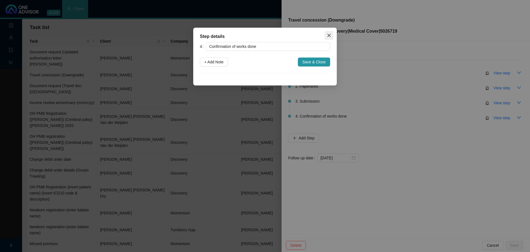
click at [331, 35] on icon "close" at bounding box center [329, 35] width 4 height 4
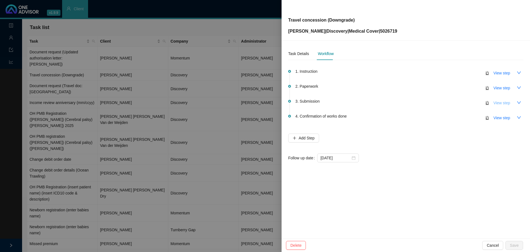
click at [501, 104] on span "View step" at bounding box center [502, 103] width 17 height 6
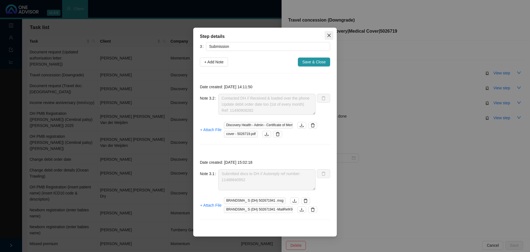
click at [328, 33] on icon "close" at bounding box center [329, 35] width 4 height 4
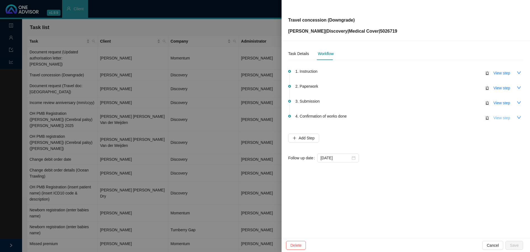
click at [503, 121] on button "View step" at bounding box center [502, 117] width 25 height 9
type input "Confirmation of works done"
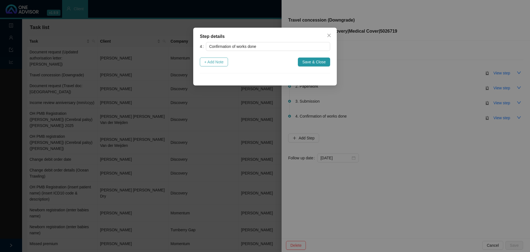
click at [217, 64] on span "+ Add Note" at bounding box center [213, 62] width 19 height 6
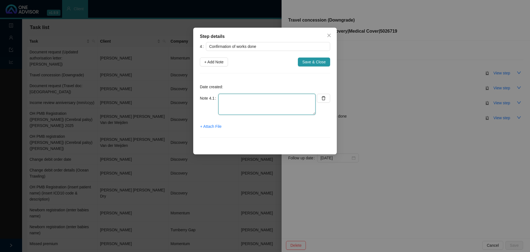
click at [227, 95] on textarea at bounding box center [267, 104] width 97 height 21
type textarea "Informed client: - New premium - New debit order date - Membership certificate …"
click at [214, 123] on span "+ Attach File" at bounding box center [210, 126] width 21 height 6
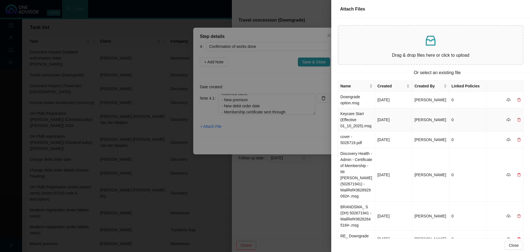
click at [369, 125] on td "Keycare Start (Effective 01_10_2025).msg" at bounding box center [356, 119] width 37 height 23
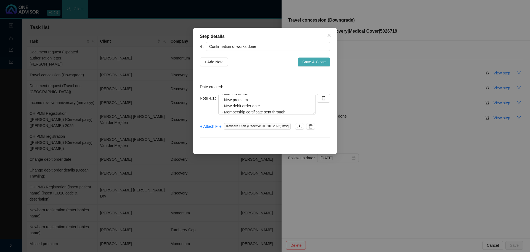
click at [315, 61] on span "Save & Close" at bounding box center [314, 62] width 23 height 6
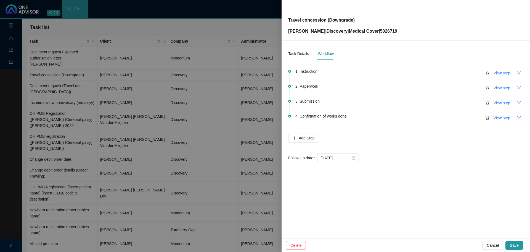
click at [513, 244] on span "Save" at bounding box center [514, 245] width 9 height 6
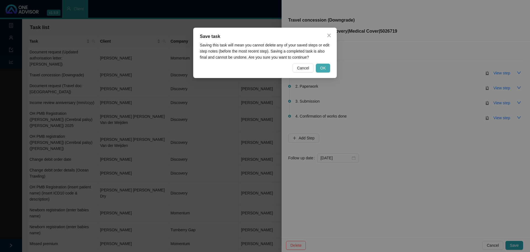
click at [326, 67] on span "OK" at bounding box center [323, 68] width 6 height 6
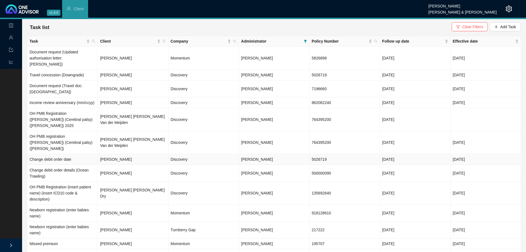
click at [167, 154] on td "[PERSON_NAME]" at bounding box center [133, 159] width 70 height 11
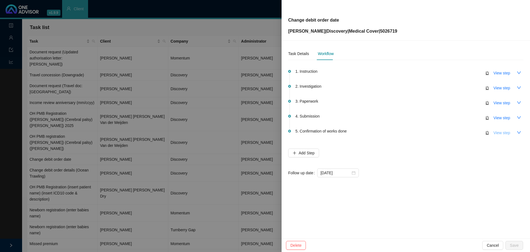
click at [506, 132] on span "View step" at bounding box center [502, 133] width 17 height 6
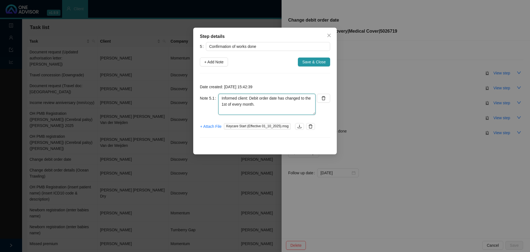
click at [262, 106] on textarea "Informed client: Debit order date has changed to the 1st of every month." at bounding box center [267, 104] width 97 height 21
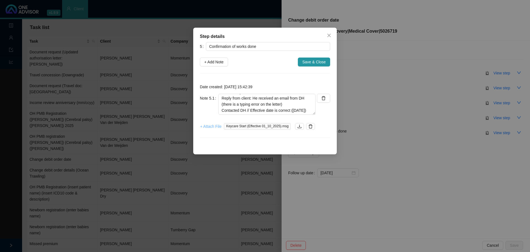
click at [212, 127] on span "+ Attach File" at bounding box center [210, 126] width 21 height 6
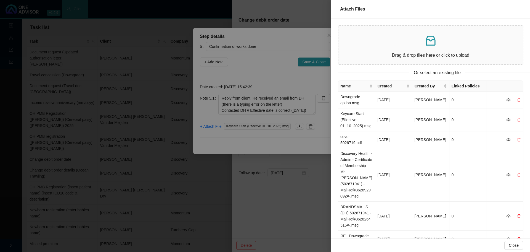
click at [442, 46] on p at bounding box center [431, 40] width 176 height 13
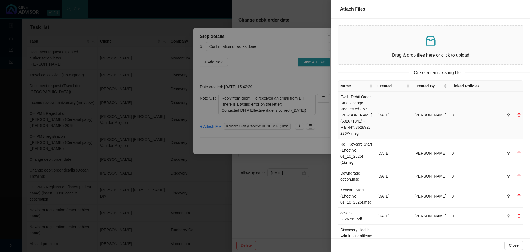
click at [367, 109] on td "Fwd_ Debit Order Date Change Requested - Mr S Brandsma (502671941) -MailRef#362…" at bounding box center [356, 114] width 37 height 47
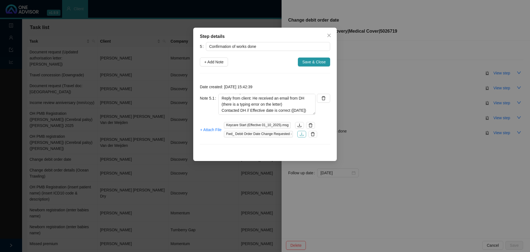
click at [301, 134] on icon "download" at bounding box center [302, 134] width 4 height 4
click at [210, 130] on span "+ Attach File" at bounding box center [210, 130] width 21 height 6
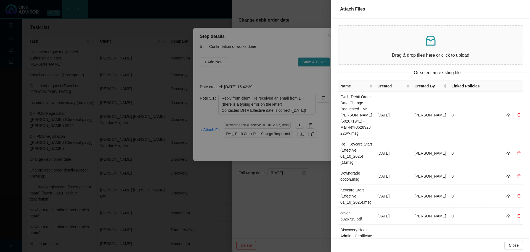
click at [442, 43] on p at bounding box center [431, 40] width 176 height 13
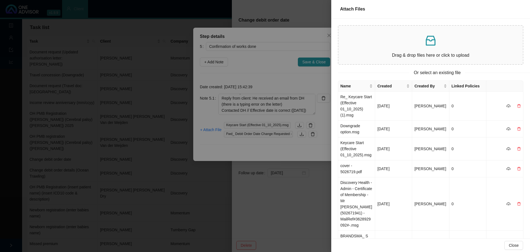
click at [407, 43] on p at bounding box center [431, 40] width 176 height 13
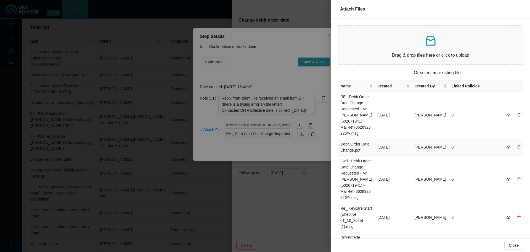
click at [354, 151] on td "Debit Order Date Change.pdf" at bounding box center [356, 147] width 37 height 17
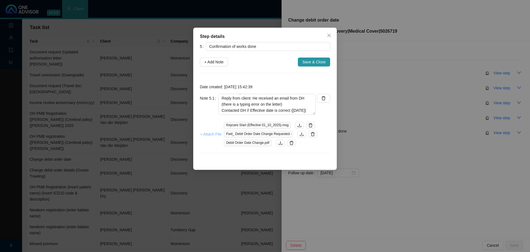
click at [209, 134] on span "+ Attach File" at bounding box center [210, 134] width 21 height 6
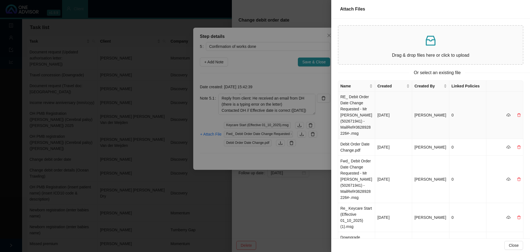
click at [355, 104] on td "RE_ Debit Order Date Change Requested - Mr S Brandsma (502671941) -MailRef#3628…" at bounding box center [356, 114] width 37 height 47
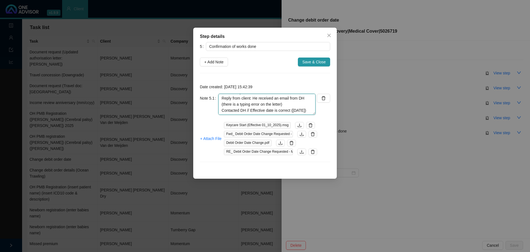
click at [249, 114] on textarea "Informed client: Debit order date has changed to the 1st of every month. Reply …" at bounding box center [267, 104] width 97 height 21
type textarea "Informed client: Debit order date has changed to the 1st of every month. Reply …"
click at [215, 136] on span "+ Attach File" at bounding box center [210, 138] width 21 height 6
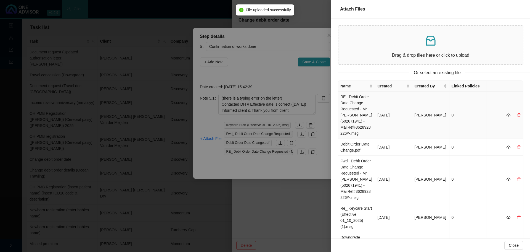
click at [357, 109] on td "RE_ Debit Order Date Change Requested - Mr S Brandsma (502671941) -MailRef#3628…" at bounding box center [356, 114] width 37 height 47
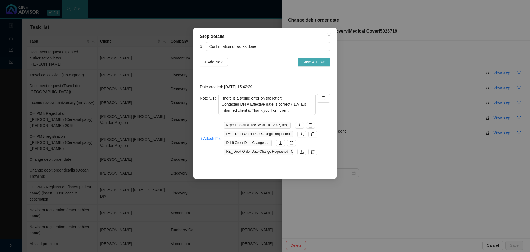
click at [309, 61] on span "Save & Close" at bounding box center [314, 62] width 23 height 6
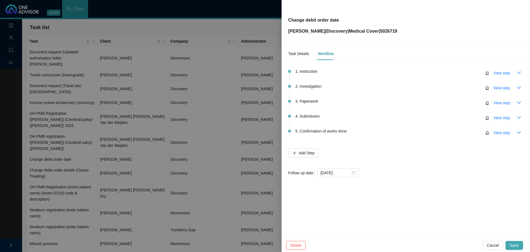
click at [517, 248] on span "Save" at bounding box center [514, 245] width 9 height 6
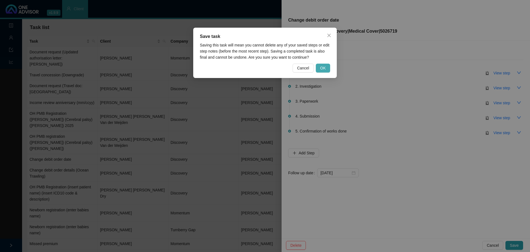
click at [319, 71] on button "OK" at bounding box center [323, 68] width 14 height 9
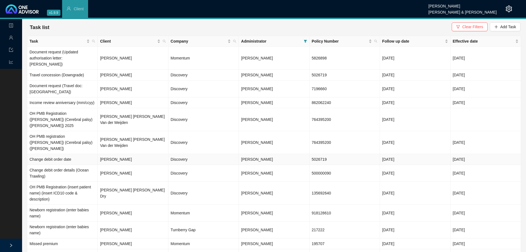
click at [162, 154] on td "[PERSON_NAME]" at bounding box center [133, 159] width 70 height 11
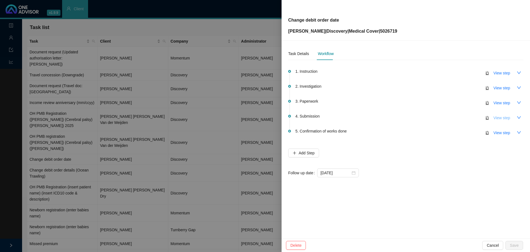
click at [512, 119] on button "View step" at bounding box center [502, 117] width 25 height 9
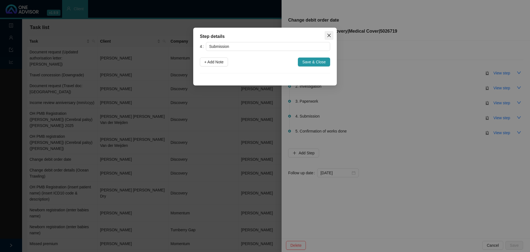
click at [327, 36] on icon "close" at bounding box center [329, 35] width 4 height 4
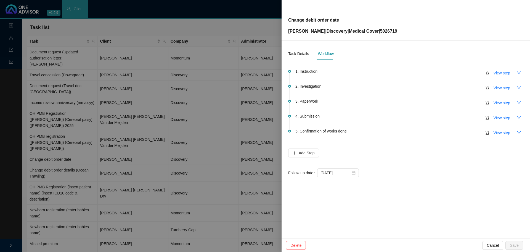
click at [502, 134] on span "View step" at bounding box center [502, 133] width 17 height 6
type input "Confirmation of works done"
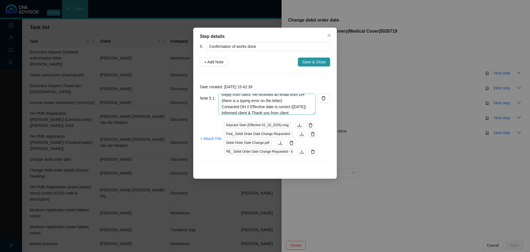
scroll to position [24, 0]
drag, startPoint x: 247, startPoint y: 102, endPoint x: 265, endPoint y: 99, distance: 18.2
click at [247, 102] on textarea "Informed client: Debit order date has changed to the 1st of every month. Reply …" at bounding box center [267, 104] width 97 height 21
paste textarea "11491634394."
type textarea "Informed client: Debit order date has changed to the 1st of every month. Reply …"
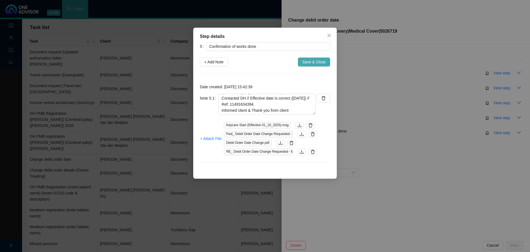
click at [303, 62] on button "Save & Close" at bounding box center [314, 61] width 32 height 9
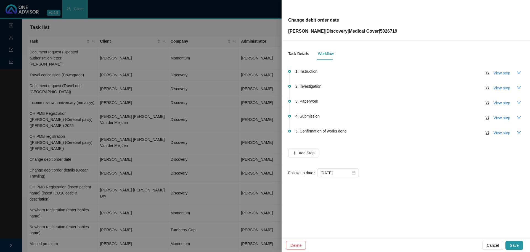
click at [514, 244] on span "Save" at bounding box center [514, 245] width 9 height 6
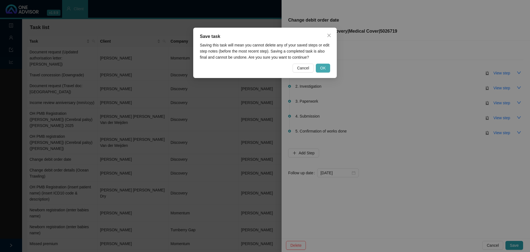
click at [324, 66] on span "OK" at bounding box center [323, 68] width 6 height 6
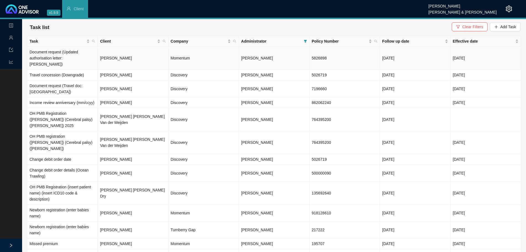
click at [393, 52] on td "[DATE]" at bounding box center [415, 58] width 70 height 23
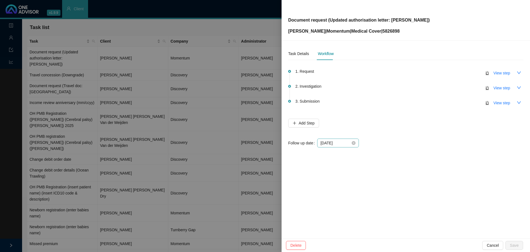
click at [351, 143] on div "2025-09-24" at bounding box center [338, 143] width 35 height 6
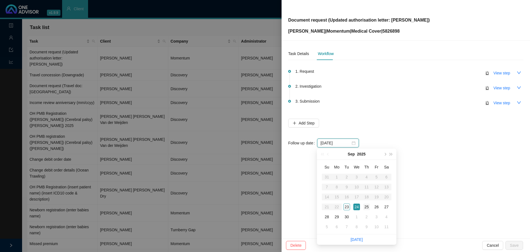
type input "2025-09-25"
click at [369, 207] on div "25" at bounding box center [367, 206] width 7 height 7
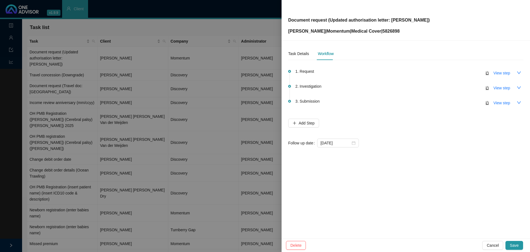
drag, startPoint x: 518, startPoint y: 244, endPoint x: 506, endPoint y: 233, distance: 15.4
click at [517, 244] on span "Save" at bounding box center [514, 245] width 9 height 6
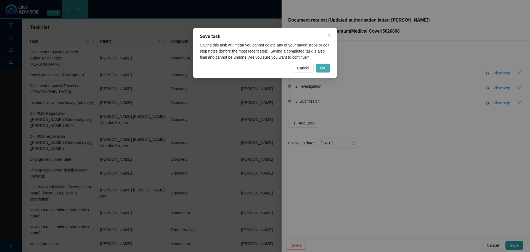
click at [324, 69] on span "OK" at bounding box center [323, 68] width 6 height 6
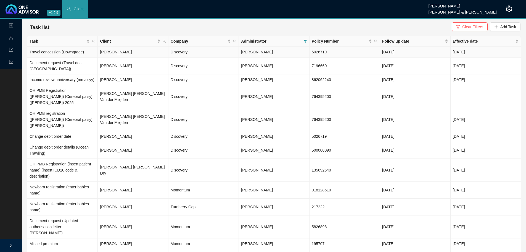
click at [242, 53] on span "[PERSON_NAME]" at bounding box center [257, 52] width 32 height 4
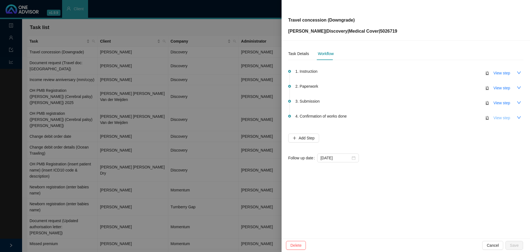
click at [507, 117] on span "View step" at bounding box center [502, 118] width 17 height 6
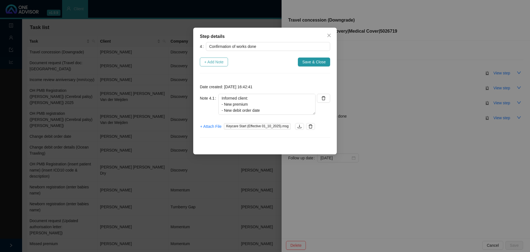
click at [214, 63] on span "+ Add Note" at bounding box center [213, 62] width 19 height 6
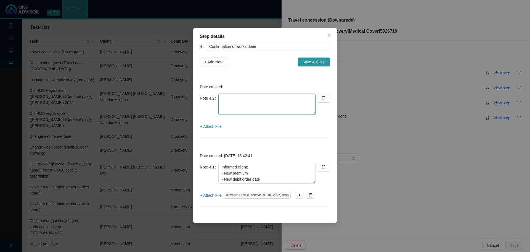
click at [230, 103] on textarea at bounding box center [267, 104] width 97 height 21
type textarea "Added to database"
click at [322, 62] on span "Save & Close" at bounding box center [314, 62] width 23 height 6
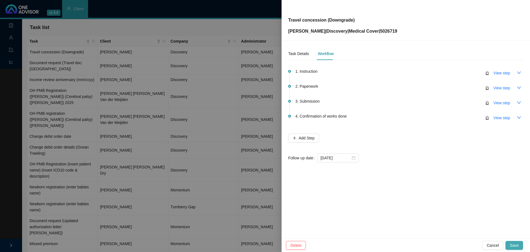
click at [517, 242] on span "Save" at bounding box center [514, 245] width 9 height 6
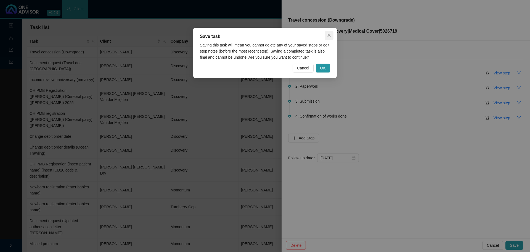
click at [331, 31] on button "Close" at bounding box center [329, 35] width 9 height 9
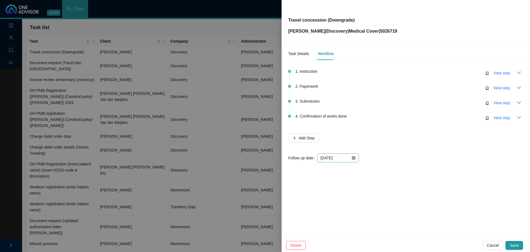
click at [353, 159] on icon "close-circle" at bounding box center [354, 158] width 4 height 4
click at [354, 158] on div at bounding box center [338, 158] width 35 height 6
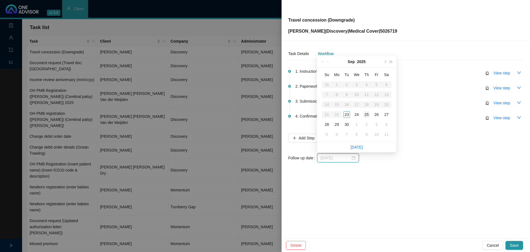
type input "2025-09-25"
click at [369, 112] on div "25" at bounding box center [367, 114] width 7 height 7
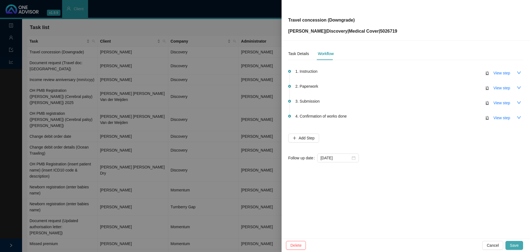
click at [513, 243] on span "Save" at bounding box center [514, 245] width 9 height 6
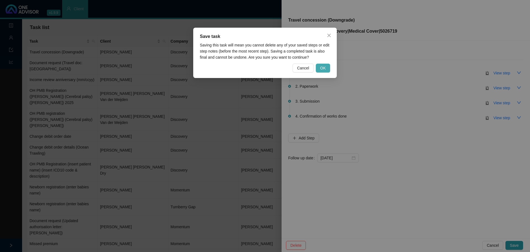
click at [323, 67] on span "OK" at bounding box center [323, 68] width 6 height 6
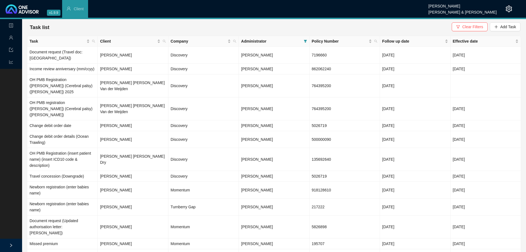
drag, startPoint x: 176, startPoint y: 242, endPoint x: 193, endPoint y: 241, distance: 16.6
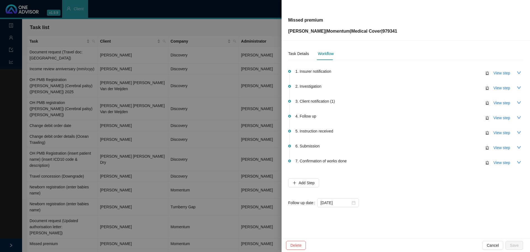
click at [152, 156] on div at bounding box center [265, 126] width 530 height 252
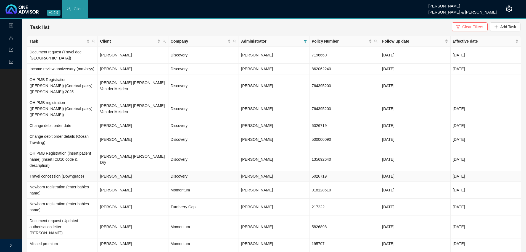
click at [65, 171] on td "Travel concession (Downgrade)" at bounding box center [62, 176] width 70 height 11
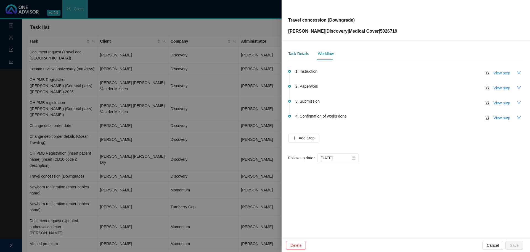
click at [300, 55] on div "Task Details" at bounding box center [298, 54] width 21 height 6
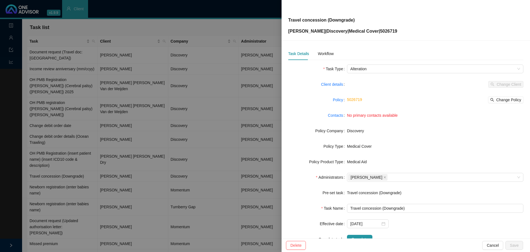
scroll to position [19, 0]
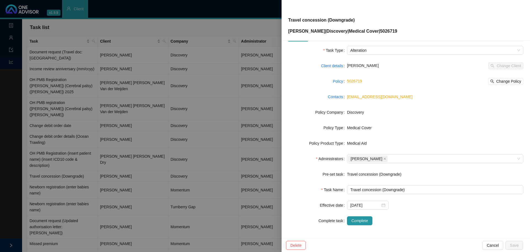
click at [139, 64] on div at bounding box center [265, 126] width 530 height 252
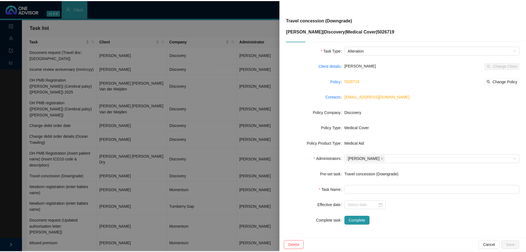
scroll to position [12, 0]
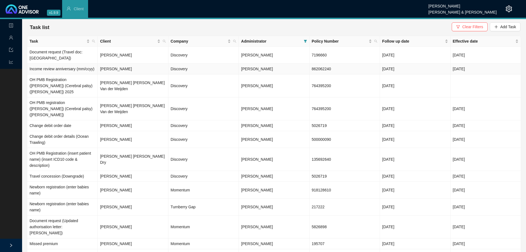
click at [139, 64] on td "[PERSON_NAME]" at bounding box center [133, 69] width 70 height 11
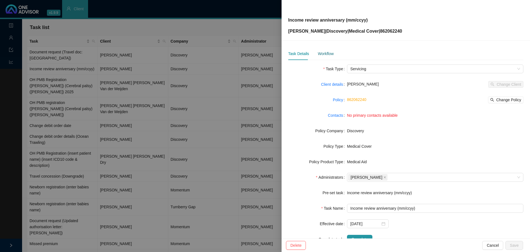
click at [325, 53] on div "Workflow" at bounding box center [326, 54] width 16 height 6
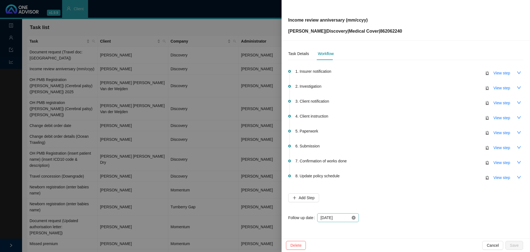
click at [355, 218] on icon "close-circle" at bounding box center [354, 217] width 4 height 4
click at [354, 217] on div at bounding box center [338, 217] width 35 height 6
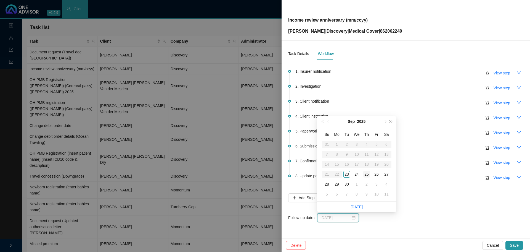
type input "2025-09-25"
click at [370, 172] on td "25" at bounding box center [367, 174] width 10 height 10
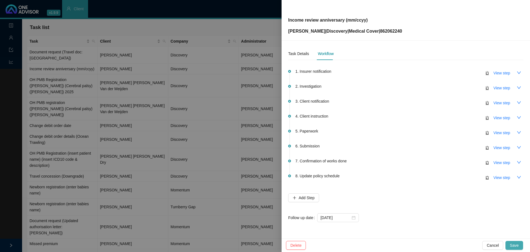
click at [520, 246] on button "Save" at bounding box center [515, 245] width 18 height 9
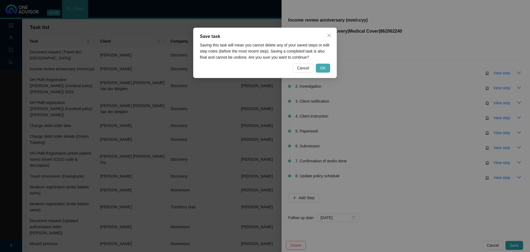
click at [324, 69] on span "OK" at bounding box center [323, 68] width 6 height 6
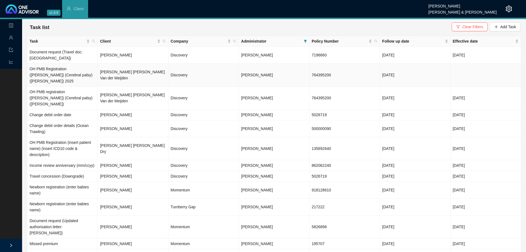
click at [218, 65] on td "Discovery" at bounding box center [204, 75] width 70 height 23
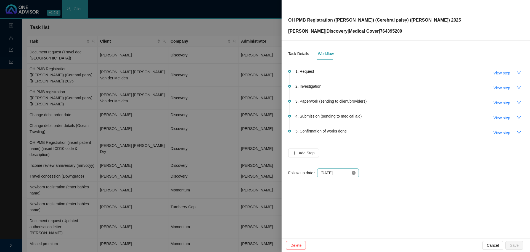
click at [353, 174] on icon "close-circle" at bounding box center [354, 173] width 4 height 4
click at [353, 174] on div at bounding box center [338, 173] width 35 height 6
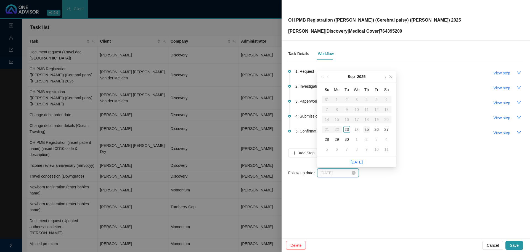
type input "2025-09-25"
click at [367, 130] on div "25" at bounding box center [367, 129] width 7 height 7
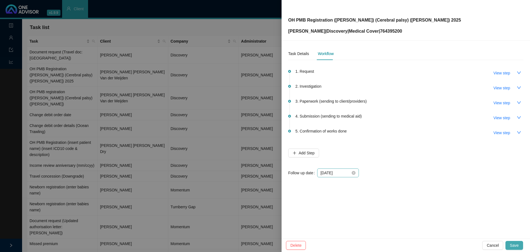
click at [514, 246] on span "Save" at bounding box center [514, 245] width 9 height 6
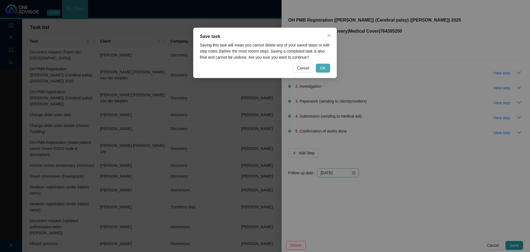
click at [321, 70] on span "OK" at bounding box center [323, 68] width 6 height 6
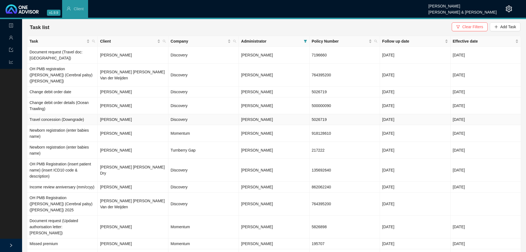
click at [111, 114] on td "[PERSON_NAME]" at bounding box center [133, 119] width 70 height 11
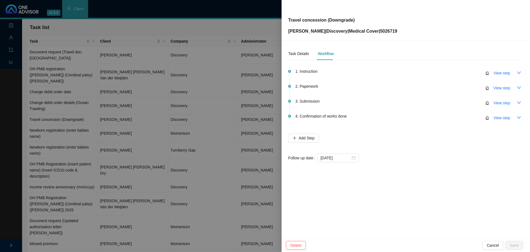
click at [119, 12] on div at bounding box center [265, 126] width 530 height 252
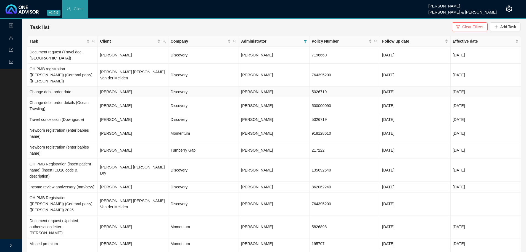
click at [149, 86] on td "[PERSON_NAME]" at bounding box center [133, 91] width 70 height 11
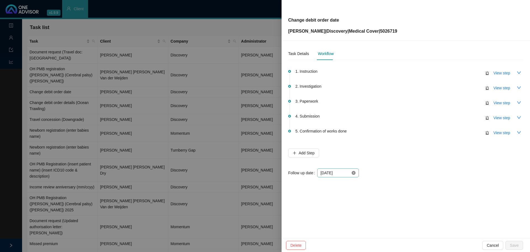
click at [354, 173] on icon "close-circle" at bounding box center [354, 173] width 4 height 4
click at [354, 173] on div at bounding box center [338, 173] width 35 height 6
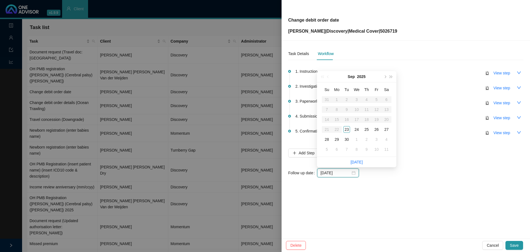
type input "2025-09-24"
type input "2025-09-25"
click at [367, 128] on div "25" at bounding box center [367, 129] width 7 height 7
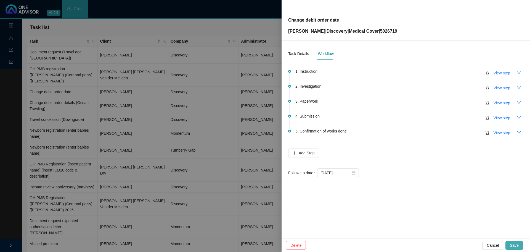
click at [518, 243] on span "Save" at bounding box center [514, 245] width 9 height 6
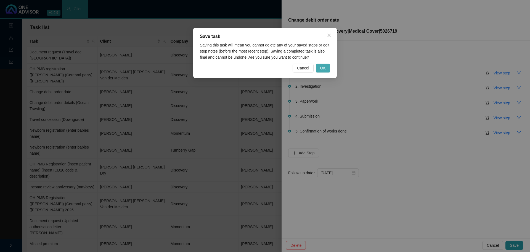
click at [327, 66] on button "OK" at bounding box center [323, 68] width 14 height 9
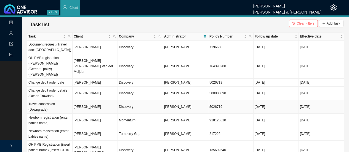
scroll to position [28, 0]
